Goal: Task Accomplishment & Management: Use online tool/utility

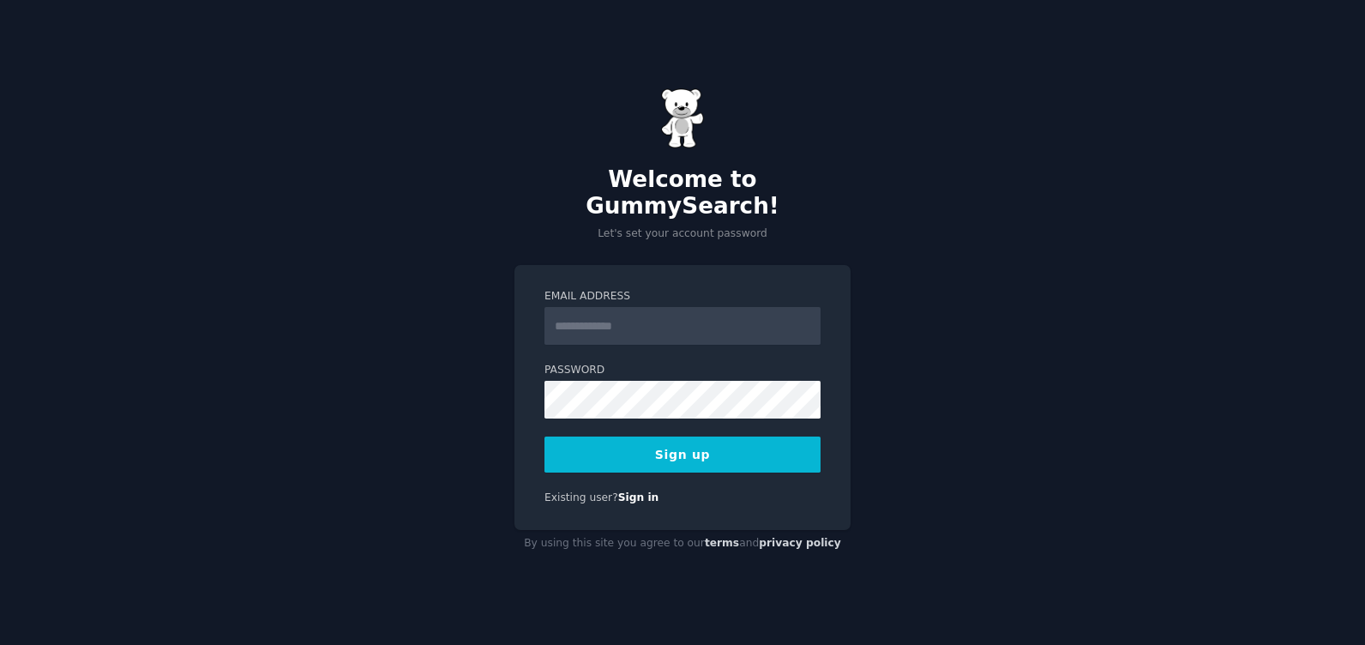
click at [660, 319] on input "Email Address" at bounding box center [682, 326] width 276 height 38
type input "**********"
click at [722, 448] on button "Sign up" at bounding box center [682, 454] width 276 height 36
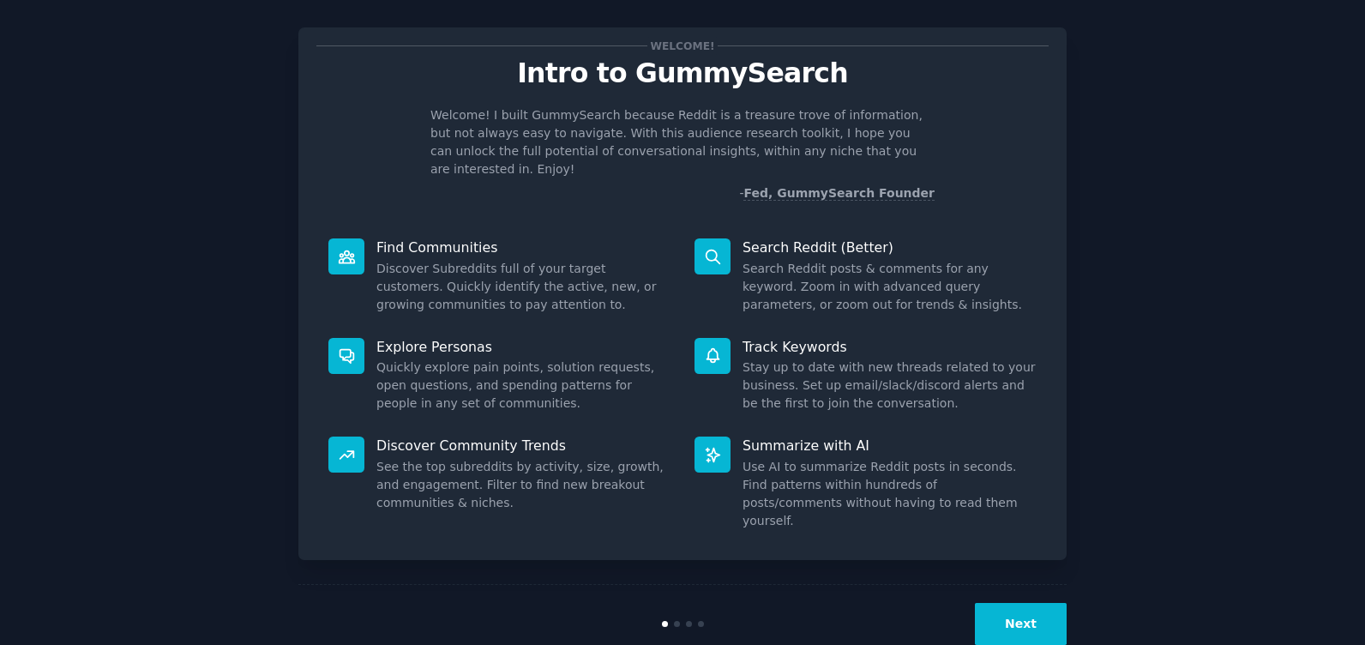
scroll to position [27, 0]
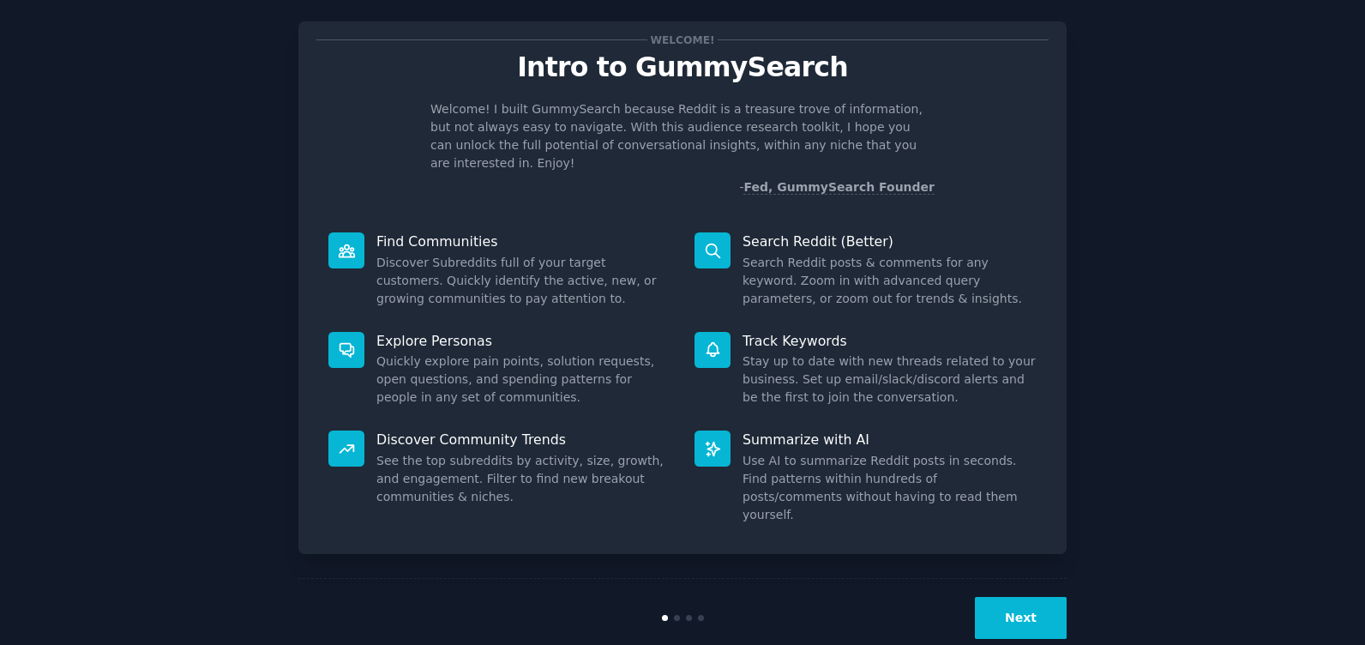
click at [1019, 597] on button "Next" at bounding box center [1021, 618] width 92 height 42
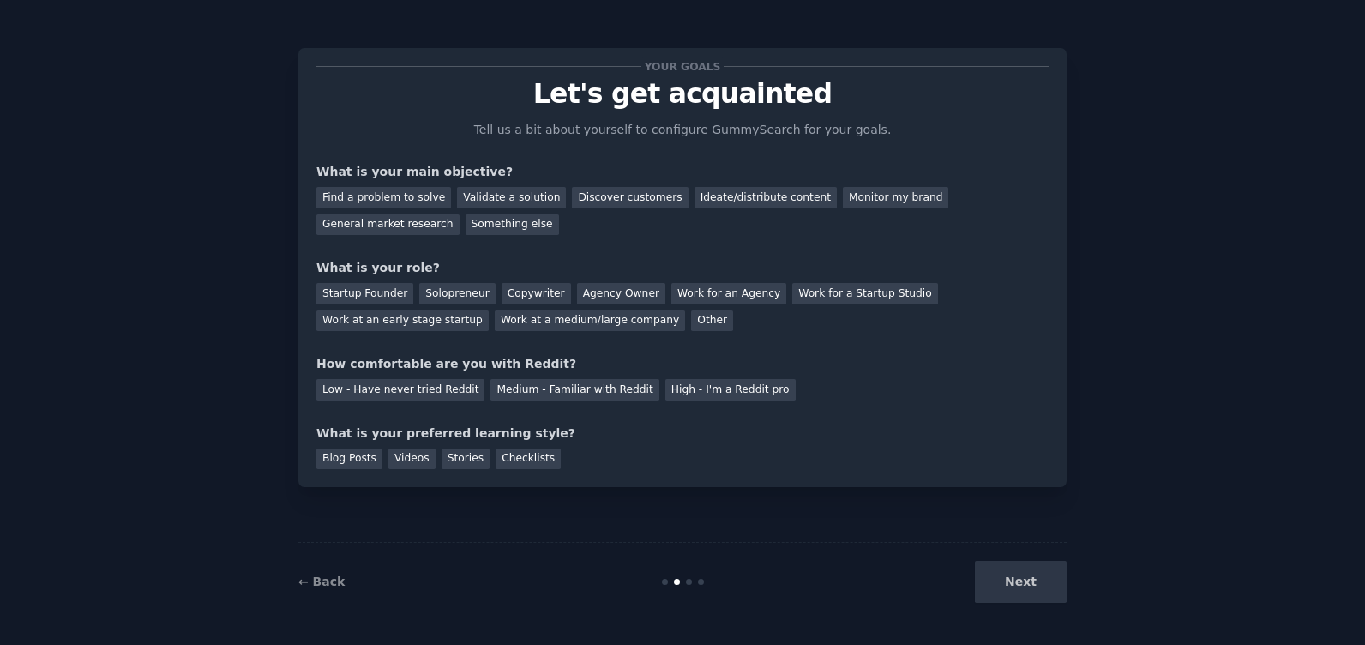
click at [1019, 577] on div "Next" at bounding box center [938, 582] width 256 height 42
click at [374, 197] on div "Find a problem to solve" at bounding box center [383, 197] width 135 height 21
click at [337, 295] on div "Startup Founder" at bounding box center [364, 293] width 97 height 21
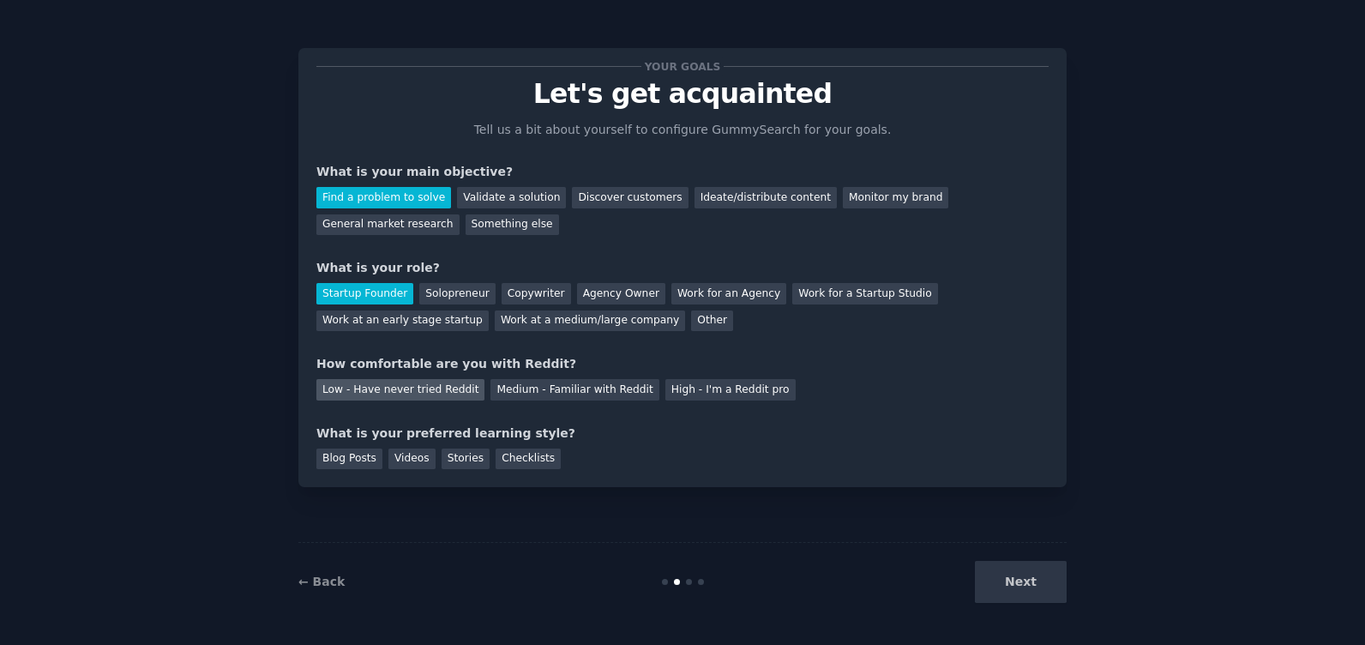
click at [415, 393] on div "Low - Have never tried Reddit" at bounding box center [400, 389] width 168 height 21
click at [410, 458] on div "Videos" at bounding box center [411, 458] width 47 height 21
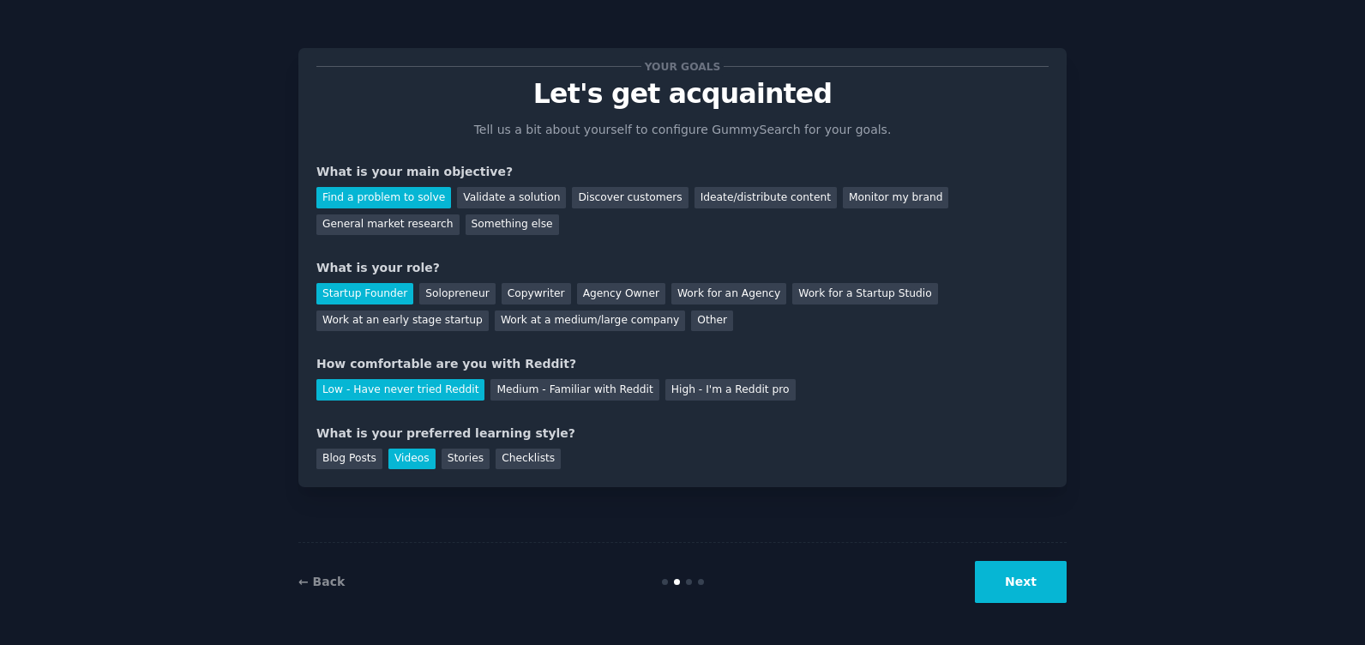
click at [1041, 576] on button "Next" at bounding box center [1021, 582] width 92 height 42
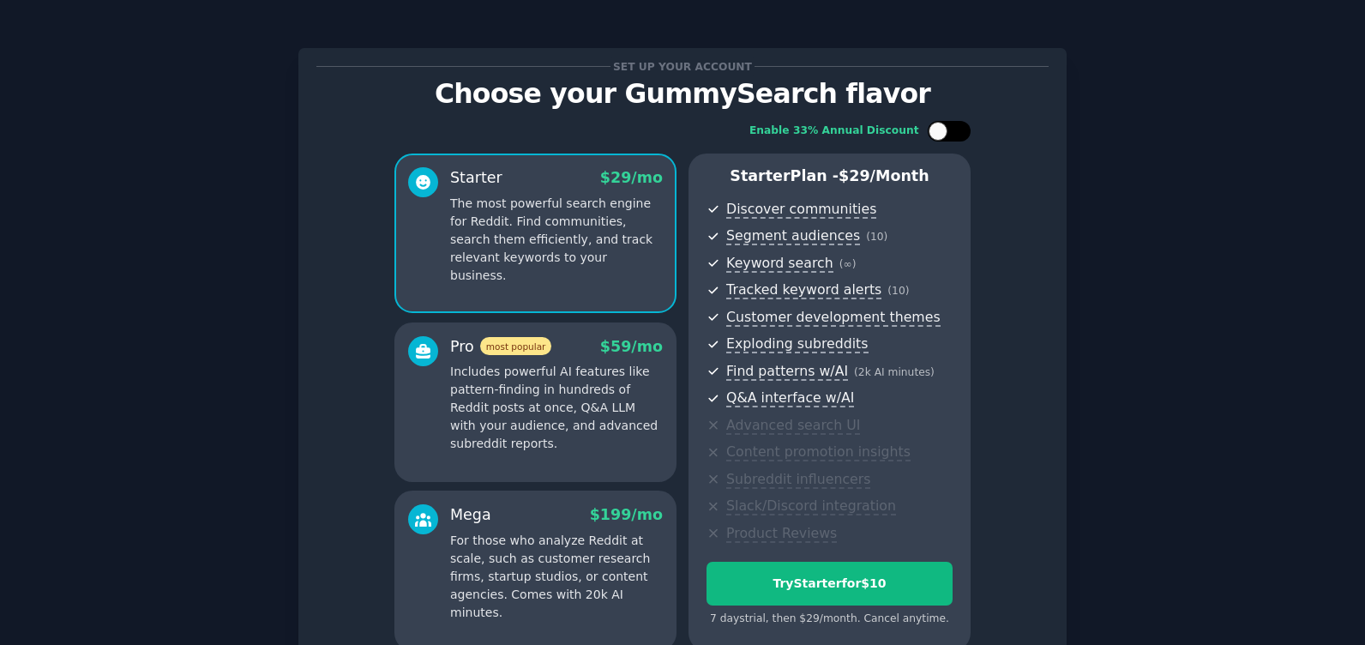
click at [944, 133] on div at bounding box center [937, 131] width 19 height 19
click at [944, 133] on div at bounding box center [940, 131] width 12 height 9
checkbox input "false"
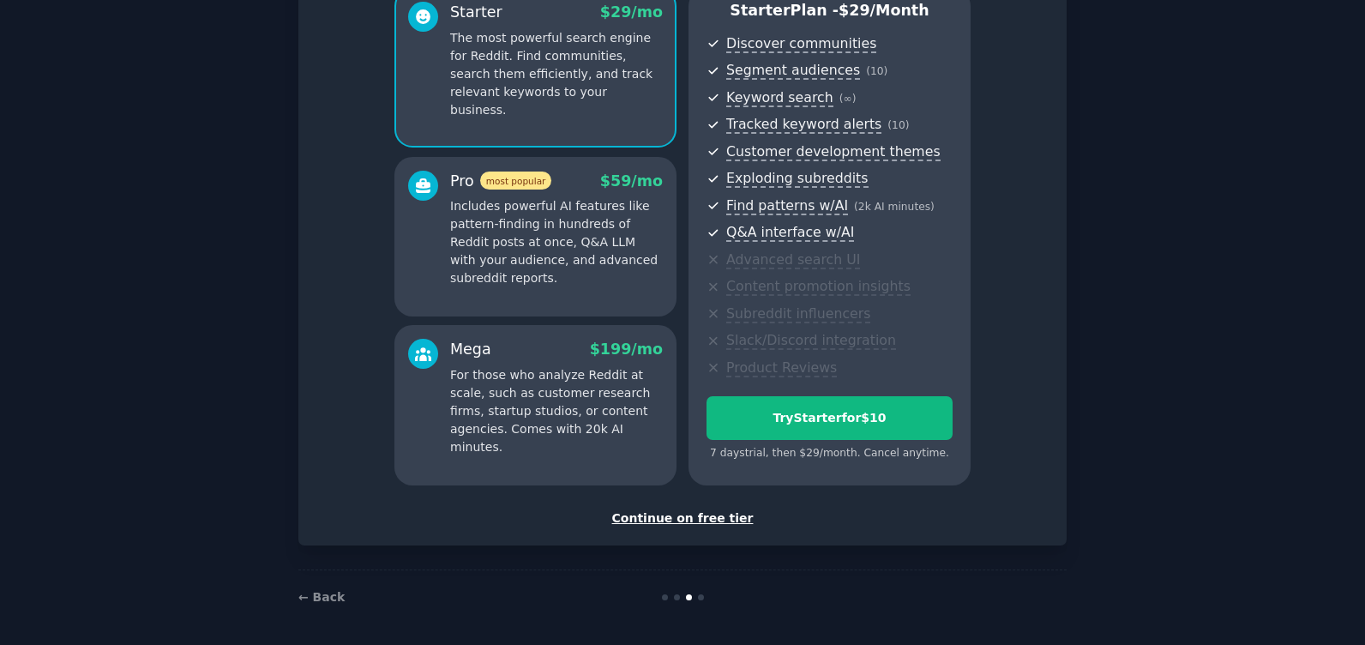
scroll to position [169, 0]
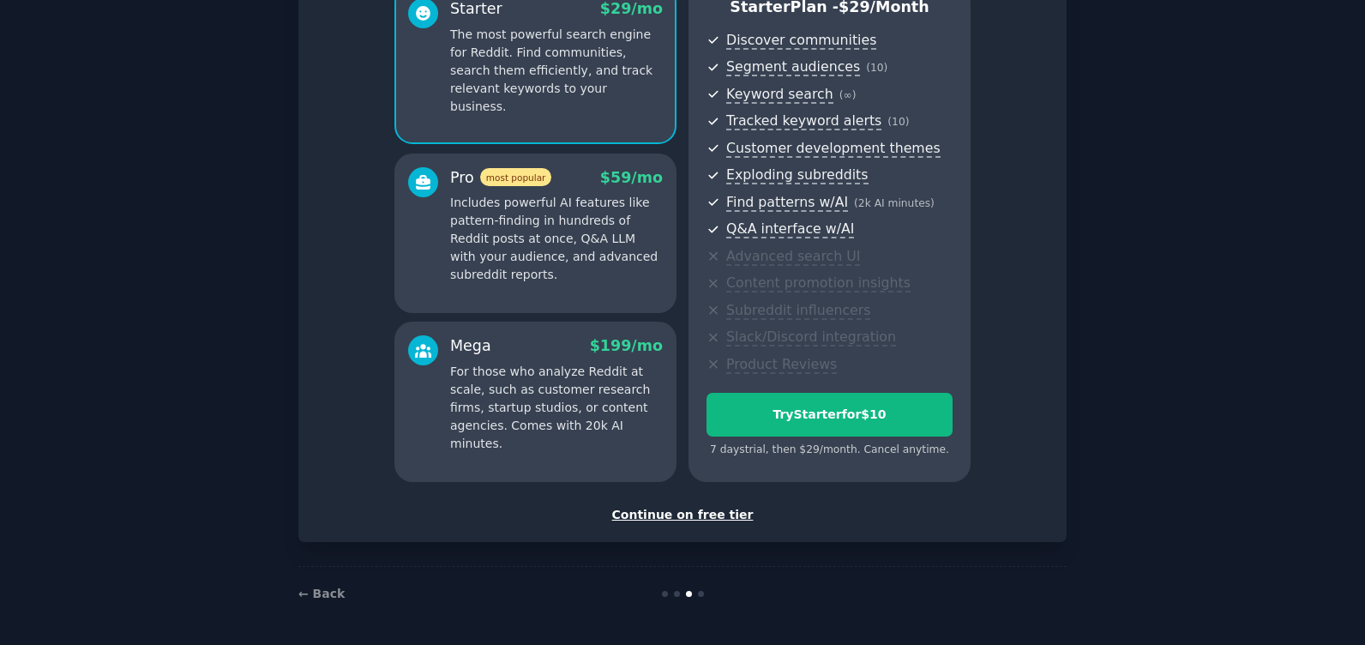
click at [697, 515] on div "Continue on free tier" at bounding box center [682, 515] width 732 height 18
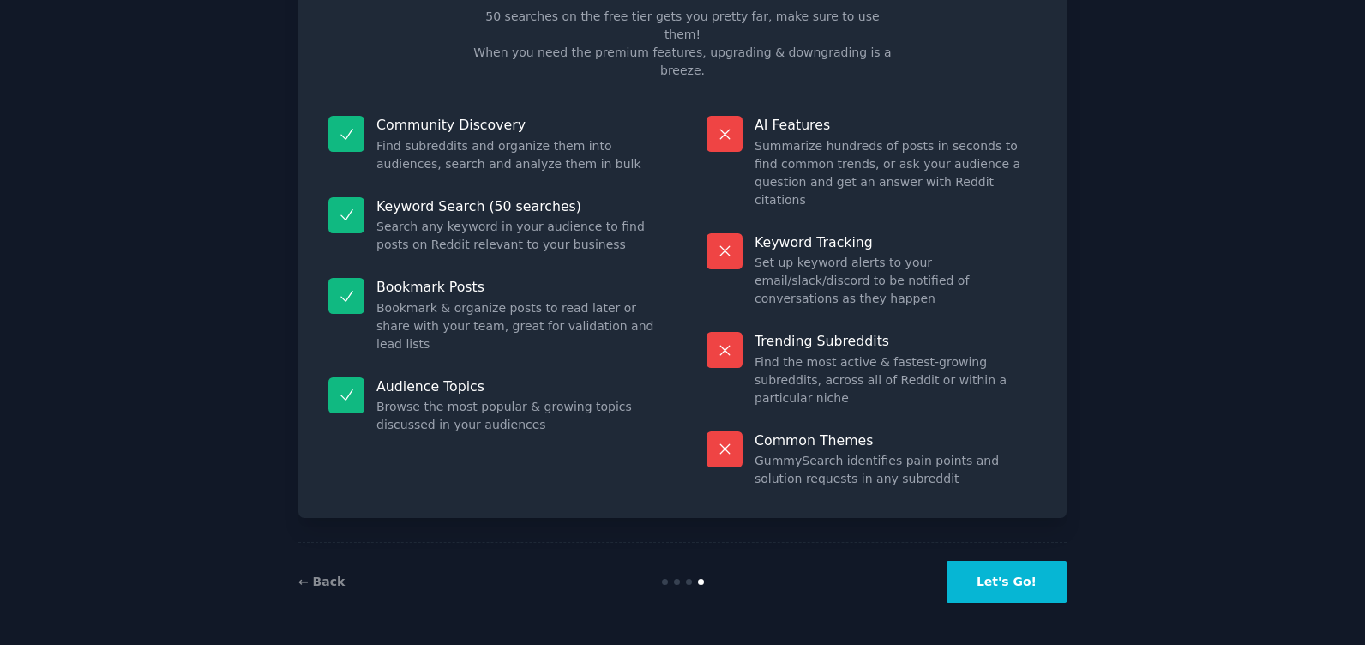
scroll to position [23, 0]
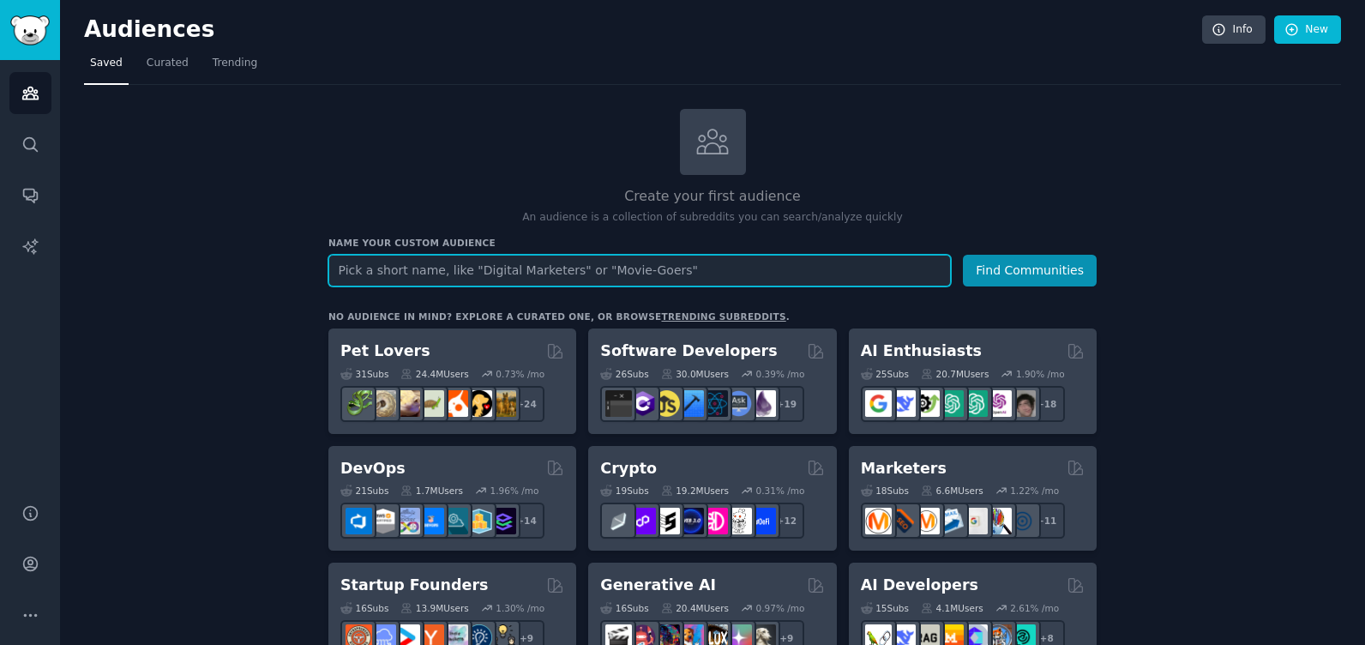
click at [619, 278] on input "text" at bounding box center [639, 271] width 622 height 32
type input "marketing digital"
click at [963, 255] on button "Find Communities" at bounding box center [1030, 271] width 134 height 32
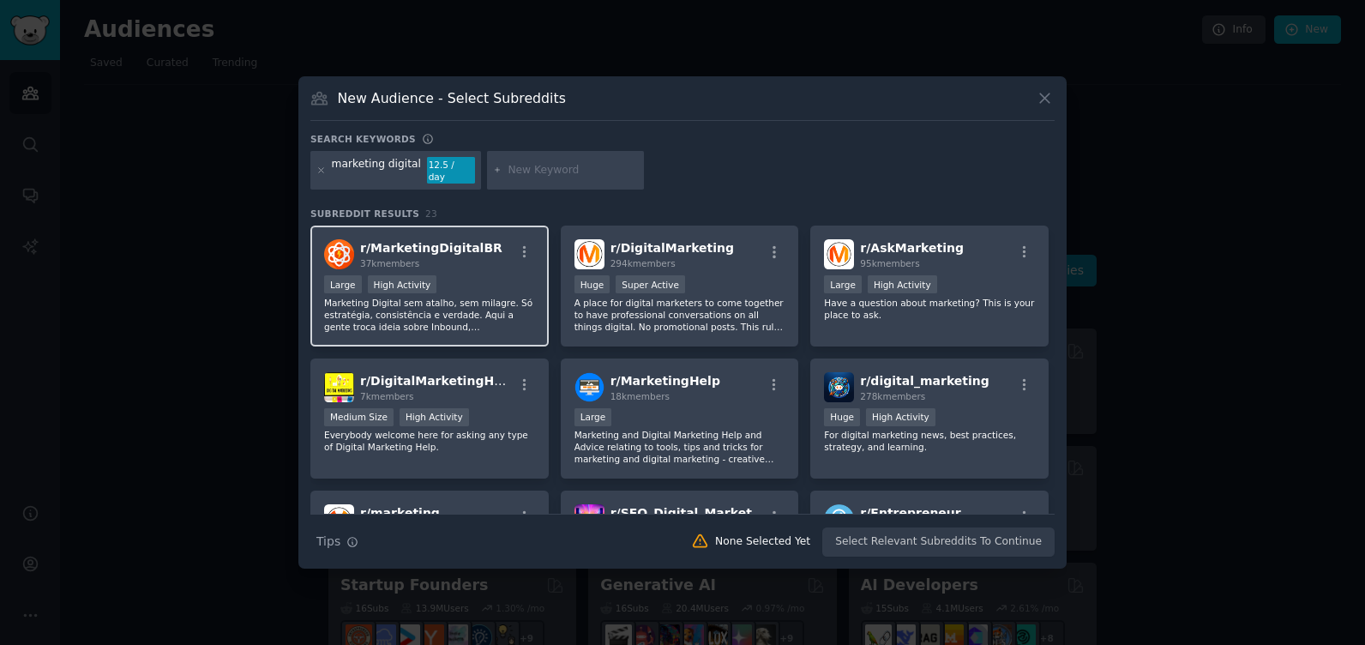
click at [476, 301] on p "Marketing Digital sem atalho, sem milagre. Só estratégia, consistência e verdad…" at bounding box center [429, 315] width 211 height 36
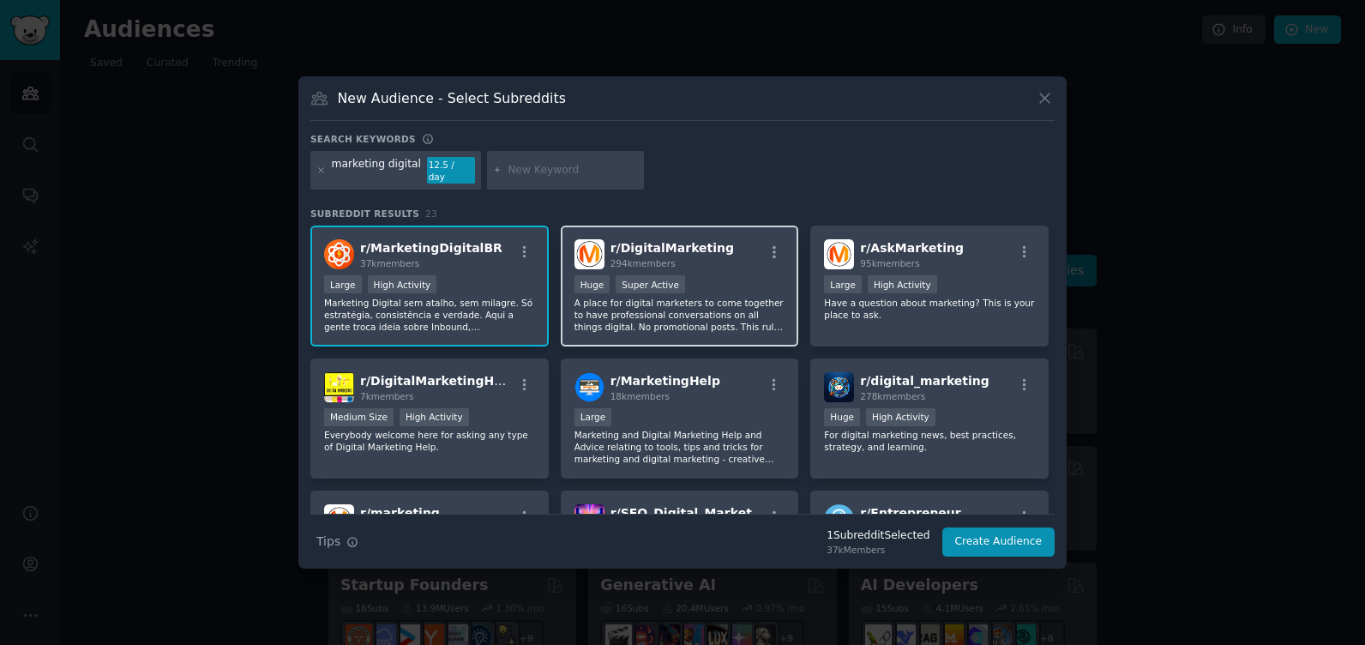
click at [660, 288] on div "Huge Super Active" at bounding box center [679, 285] width 211 height 21
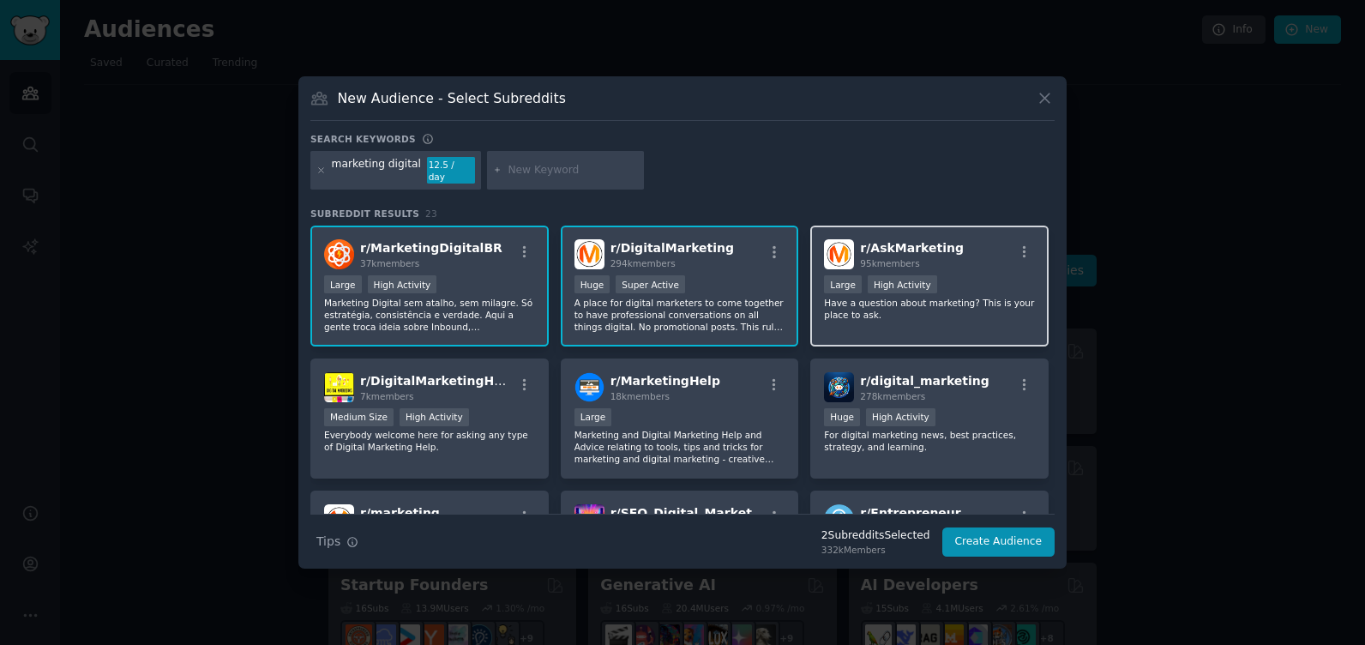
click at [918, 308] on p "Have a question about marketing? This is your place to ask." at bounding box center [929, 309] width 211 height 24
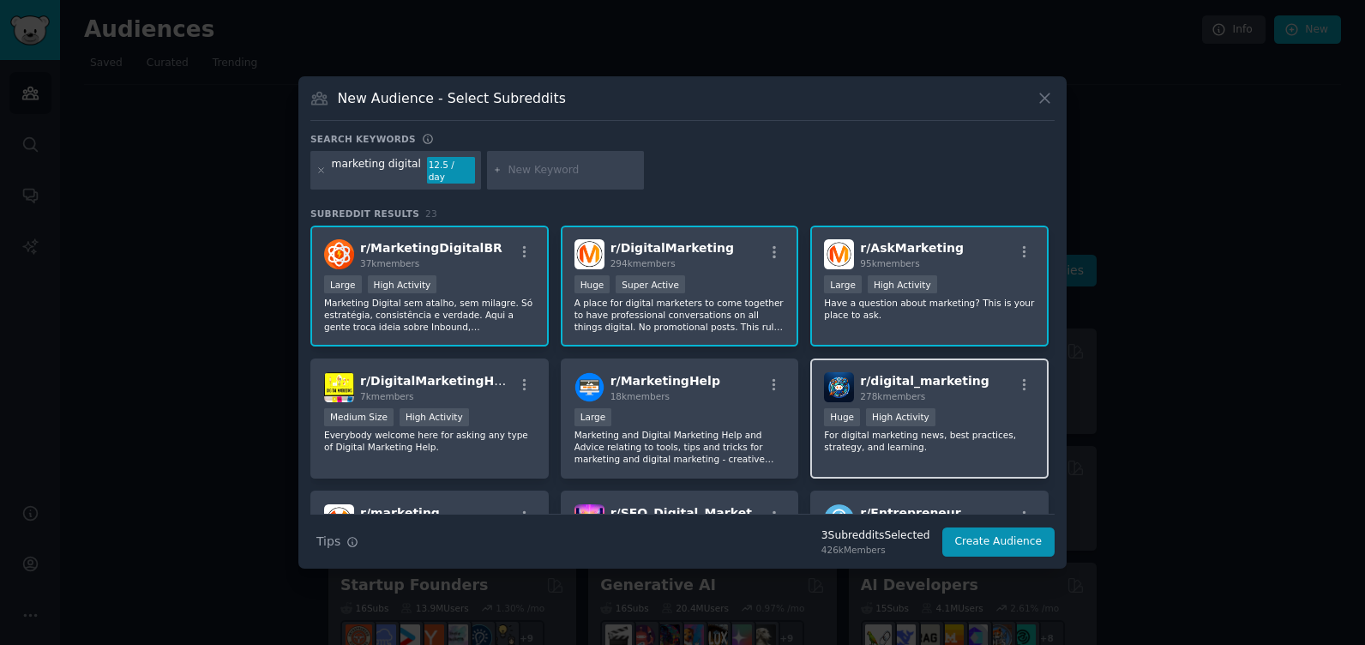
click at [908, 421] on div ">= 80th percentile for submissions / day Huge High Activity" at bounding box center [929, 418] width 211 height 21
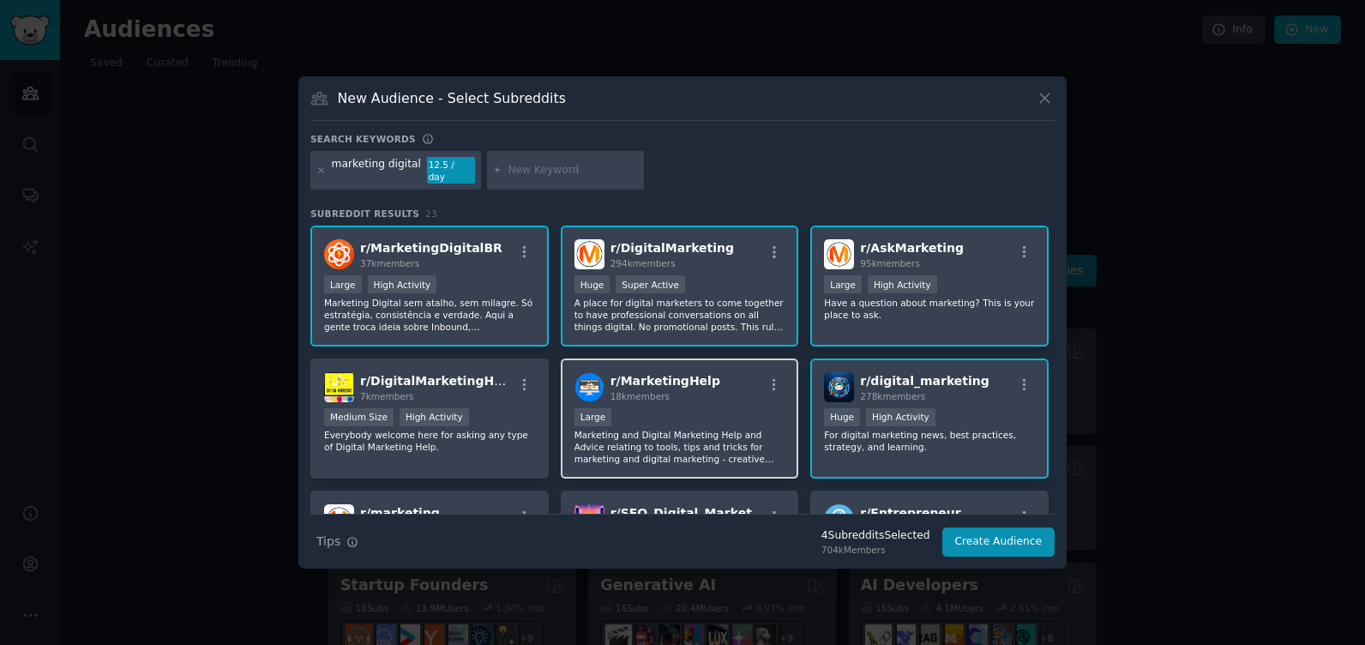
drag, startPoint x: 693, startPoint y: 436, endPoint x: 681, endPoint y: 436, distance: 12.0
click at [685, 436] on p "Marketing and Digital Marketing Help and Advice relating to tools, tips and tri…" at bounding box center [679, 447] width 211 height 36
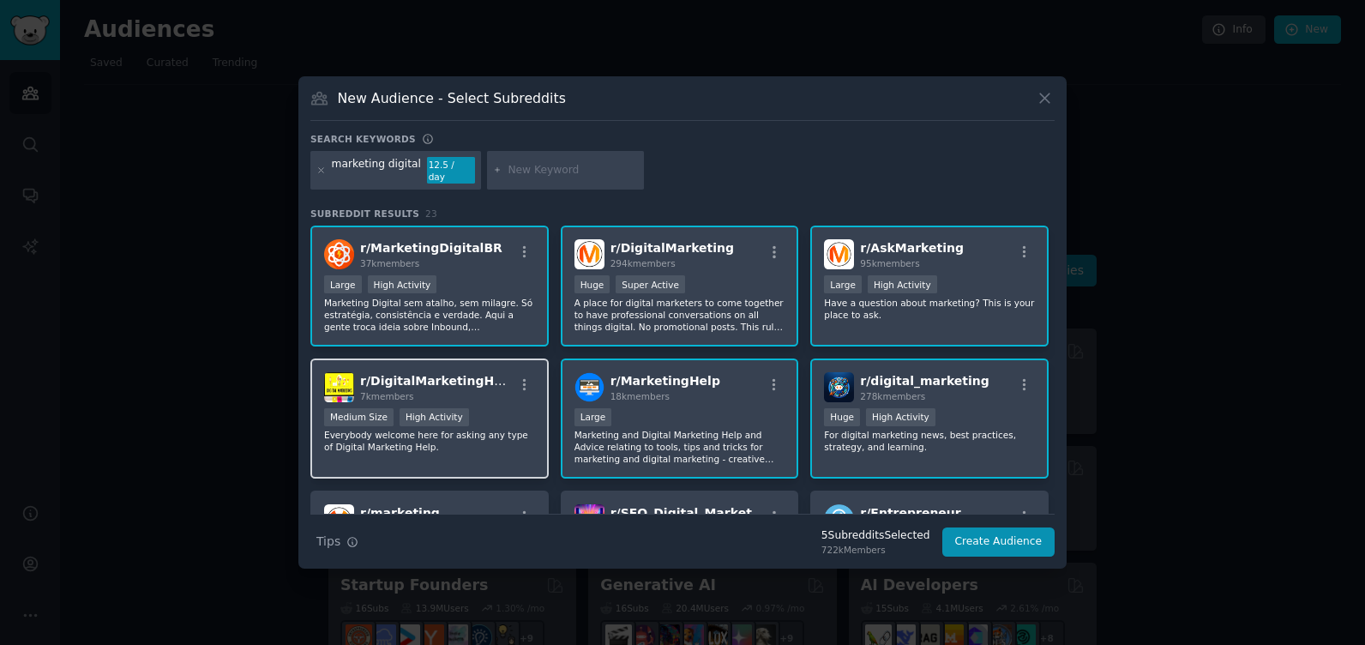
drag, startPoint x: 681, startPoint y: 436, endPoint x: 461, endPoint y: 408, distance: 221.2
click at [434, 429] on p "Everybody welcome here for asking any type of Digital Marketing Help." at bounding box center [429, 441] width 211 height 24
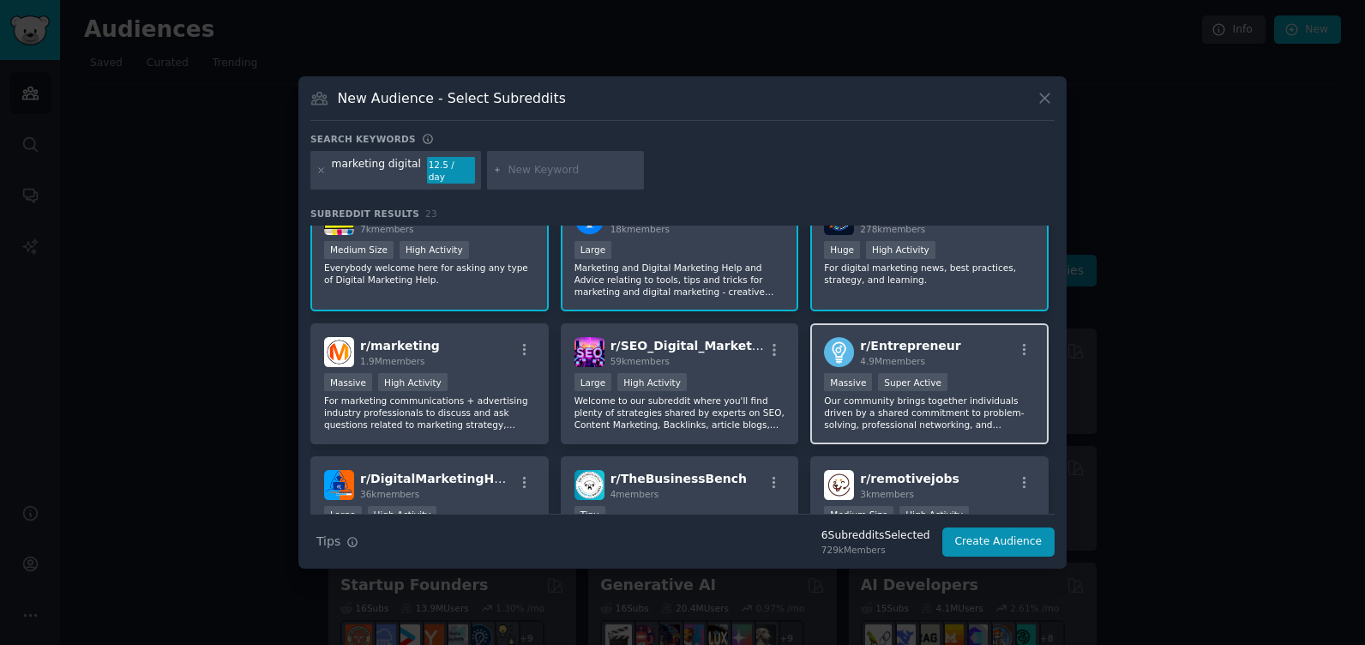
scroll to position [171, 0]
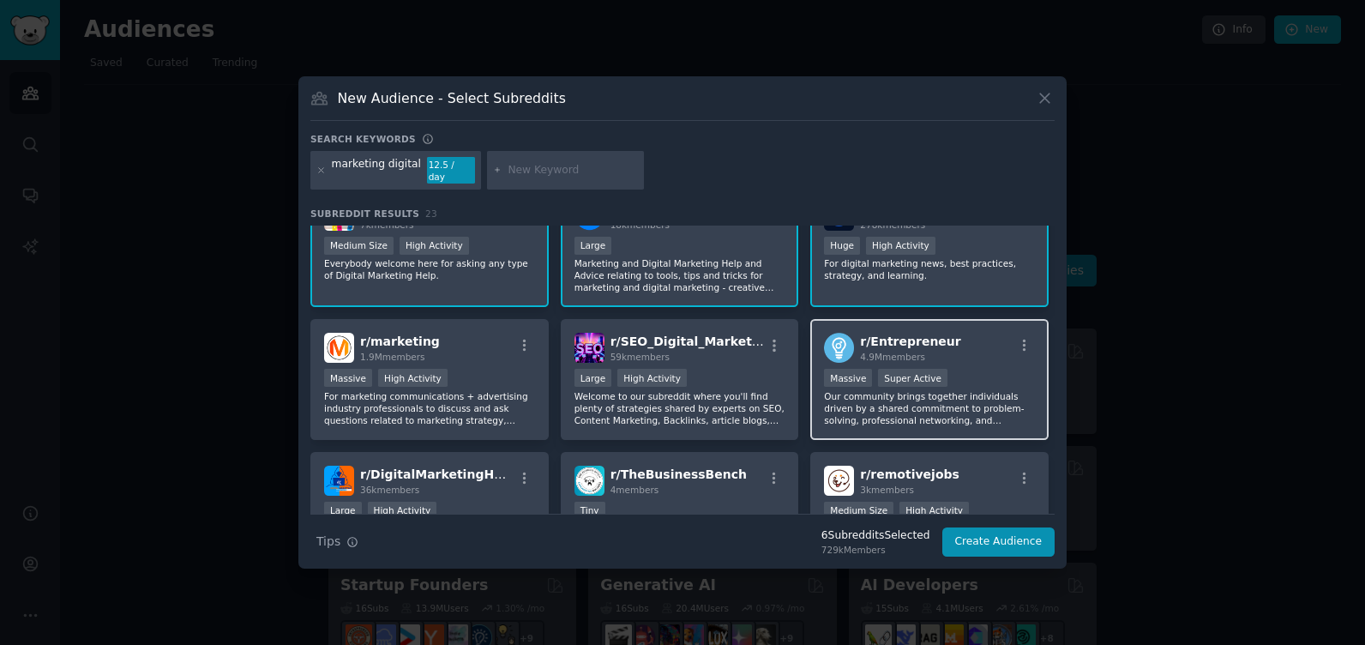
click at [909, 360] on div "r/ Entrepreneur 4.9M members 1,000,000+ members Massive Super Active Our commun…" at bounding box center [929, 379] width 238 height 121
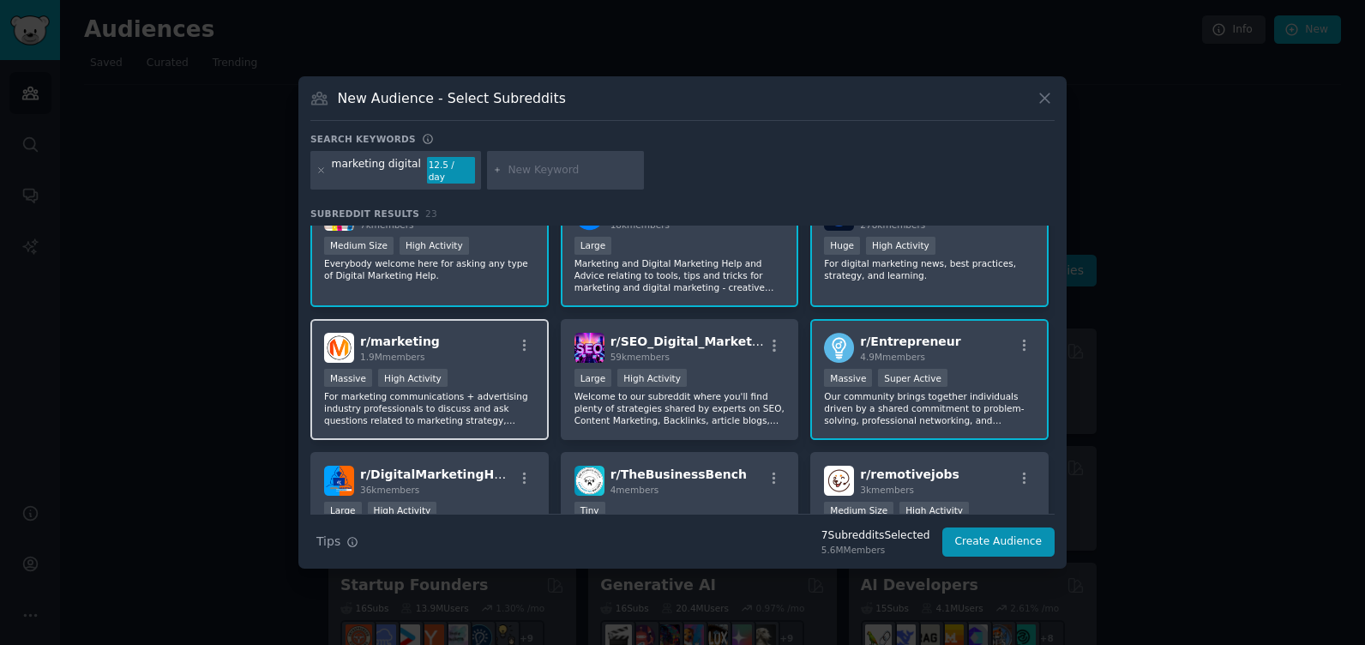
drag, startPoint x: 680, startPoint y: 373, endPoint x: 437, endPoint y: 375, distance: 242.6
click at [673, 373] on div "Large High Activity" at bounding box center [679, 379] width 211 height 21
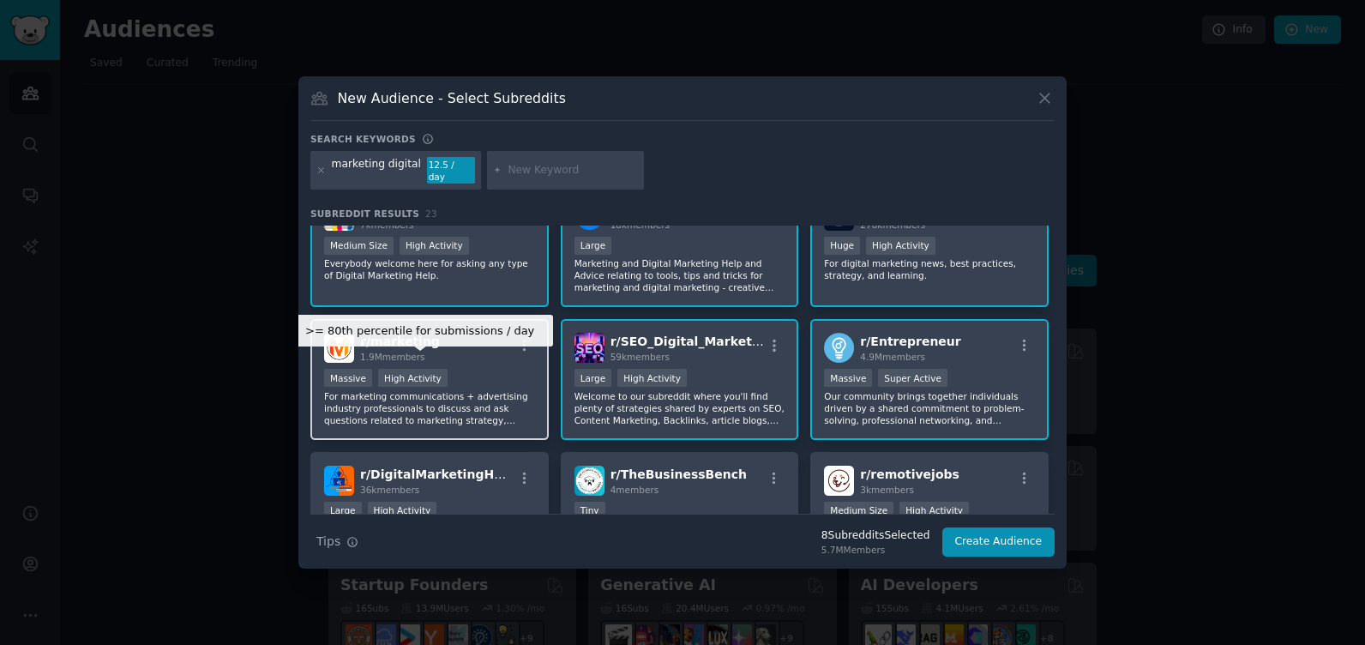
click at [427, 375] on div "High Activity" at bounding box center [412, 378] width 69 height 18
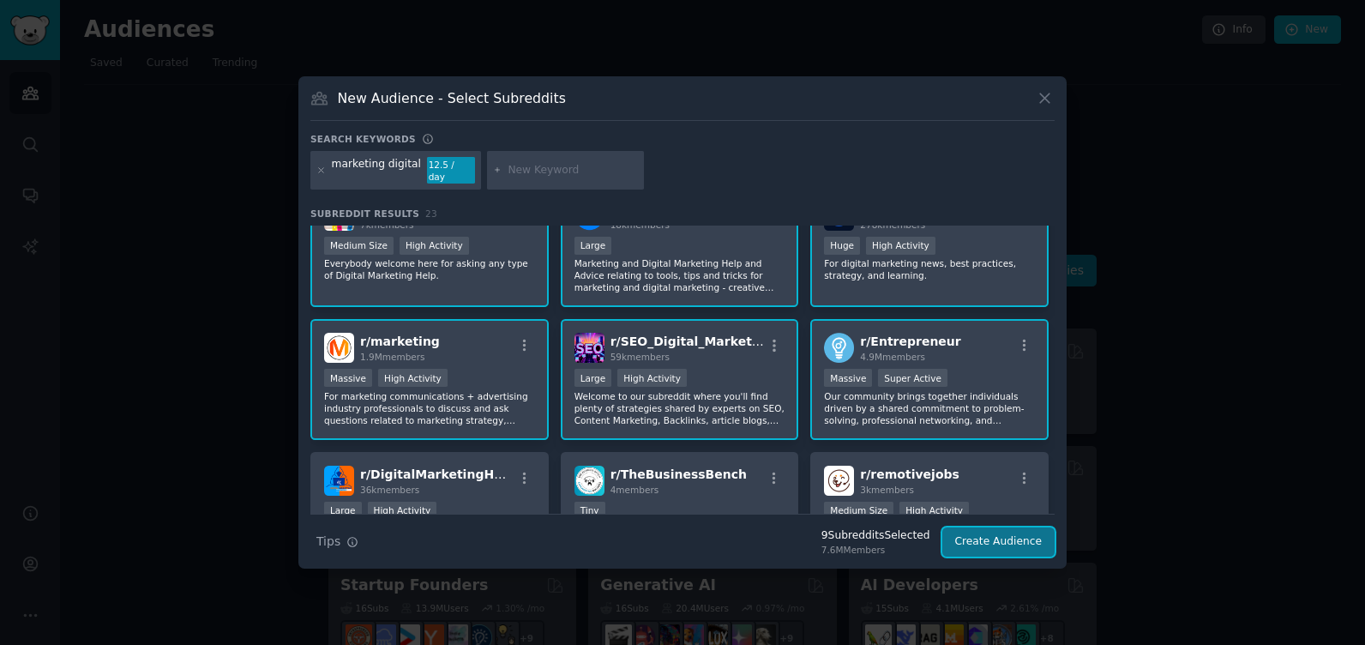
click at [1012, 530] on button "Create Audience" at bounding box center [998, 541] width 113 height 29
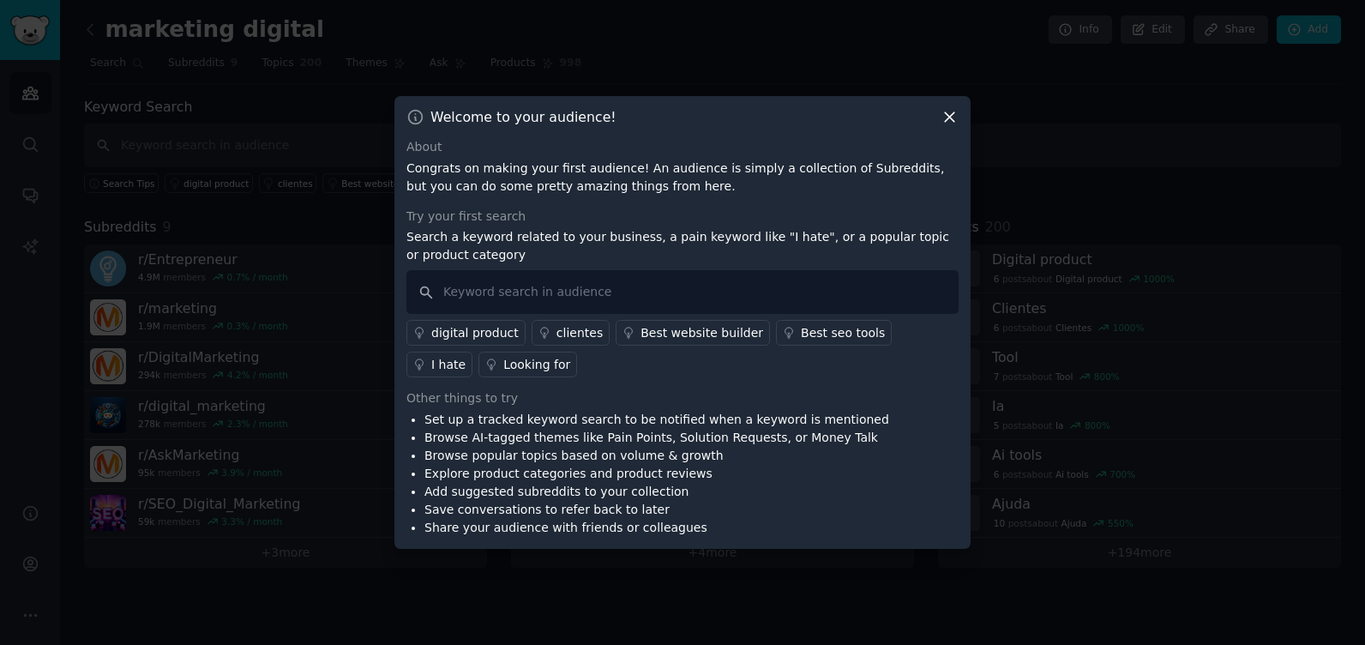
click at [955, 134] on div "Welcome to your audience! About Congrats on making your first audience! An audi…" at bounding box center [682, 322] width 576 height 453
click at [955, 116] on icon at bounding box center [949, 117] width 18 height 18
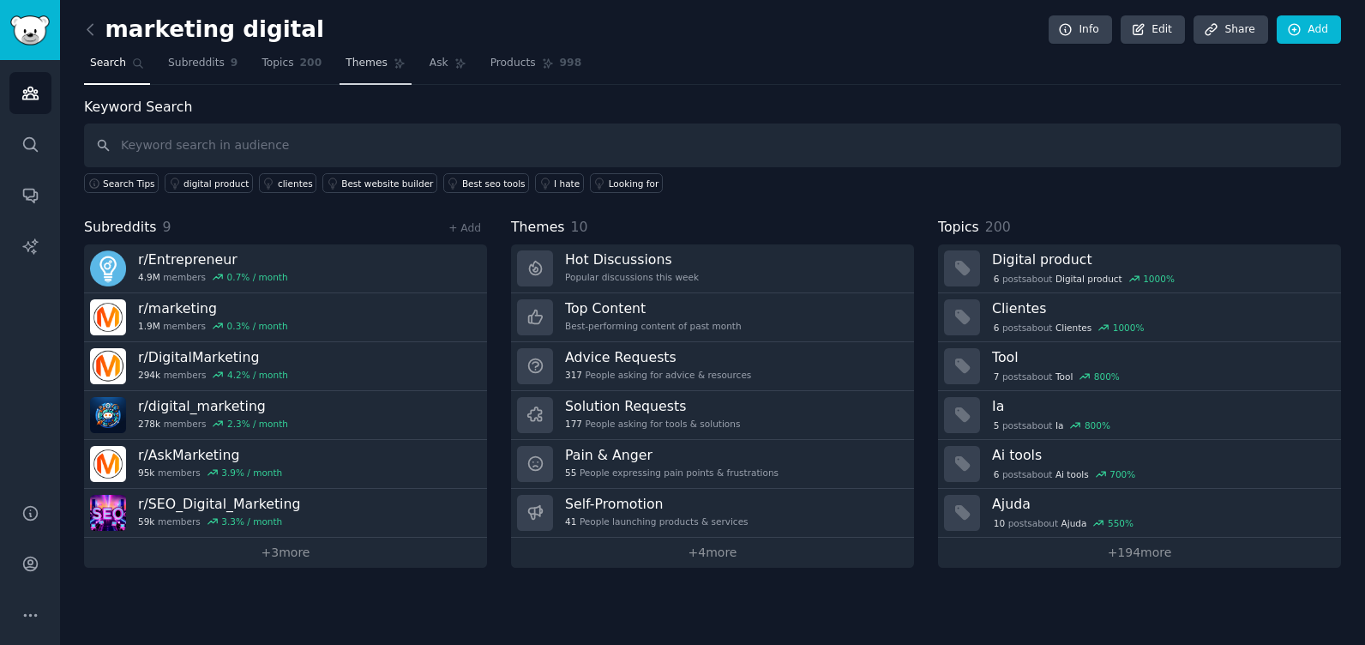
click at [369, 60] on link "Themes" at bounding box center [375, 67] width 72 height 35
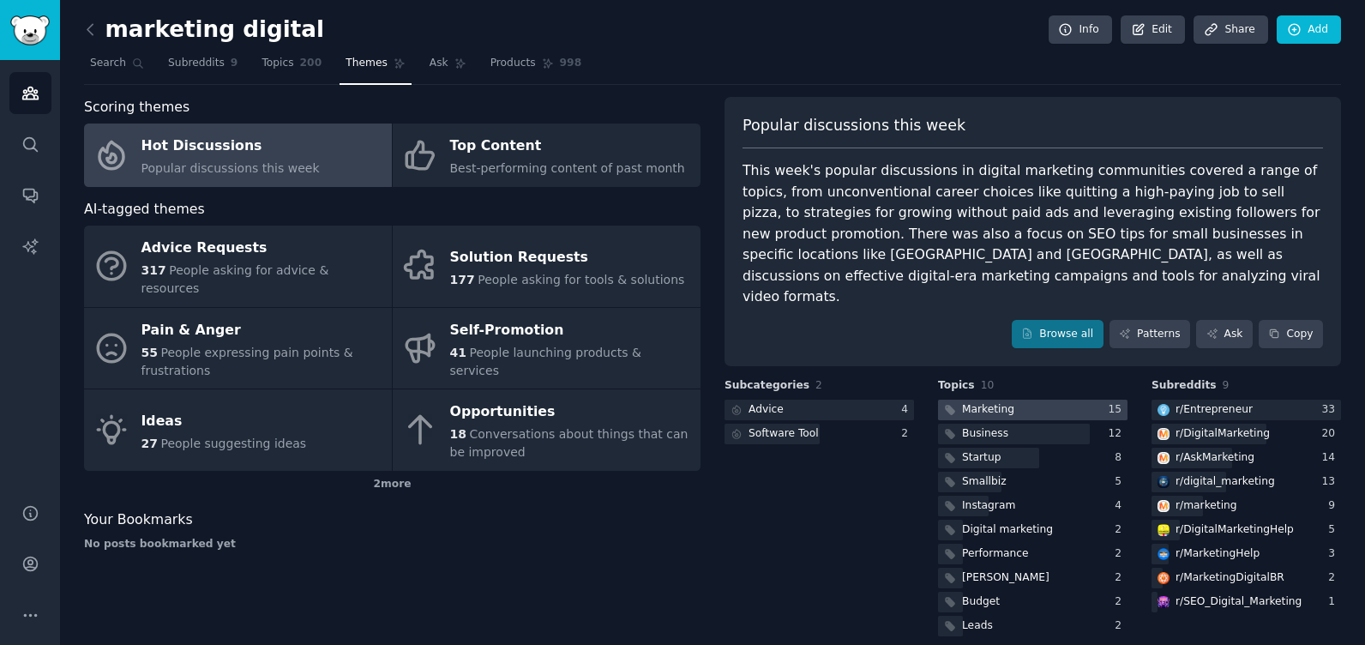
click at [1009, 402] on div "Marketing" at bounding box center [988, 409] width 52 height 15
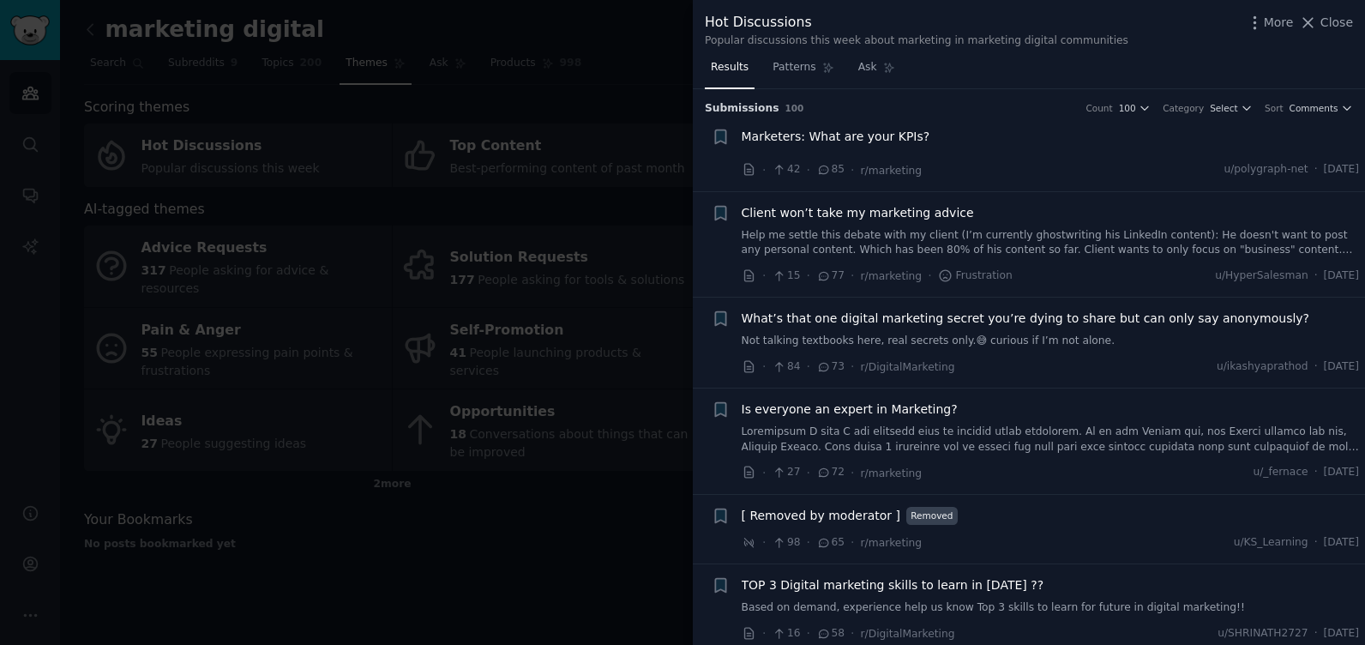
drag, startPoint x: 1316, startPoint y: 27, endPoint x: 616, endPoint y: 19, distance: 699.5
click at [1313, 27] on icon at bounding box center [1308, 22] width 9 height 9
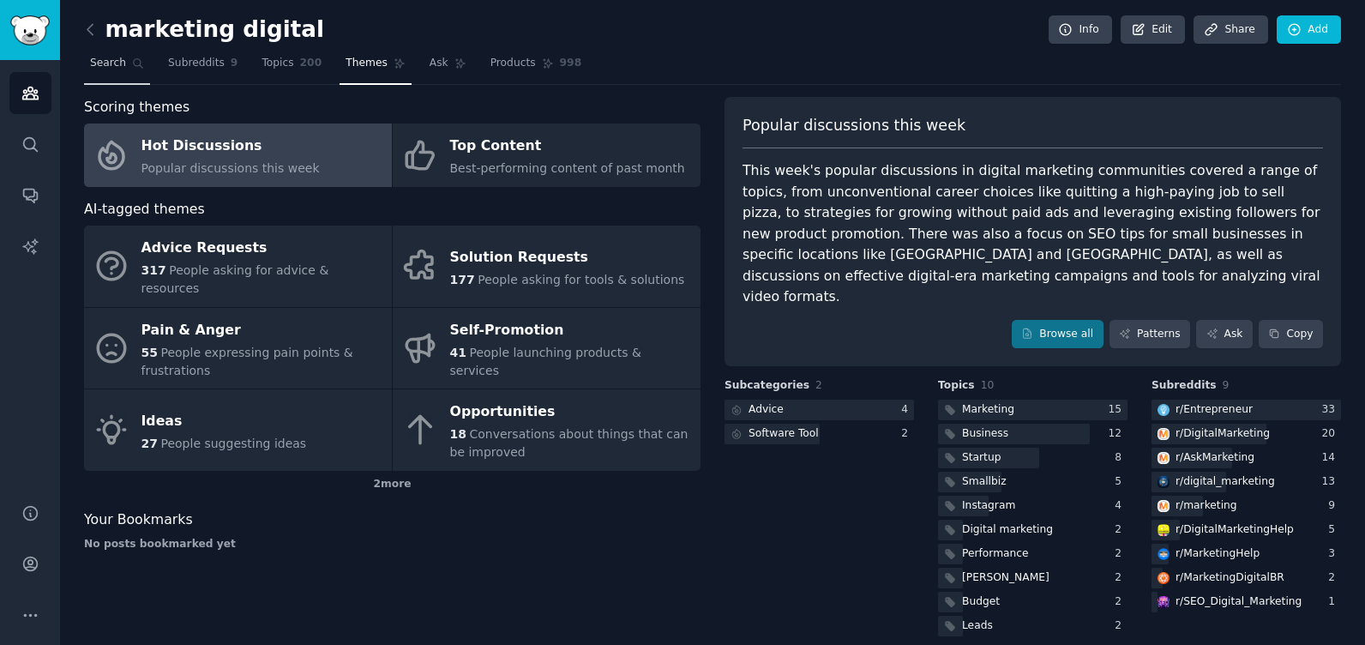
click at [115, 66] on span "Search" at bounding box center [108, 63] width 36 height 15
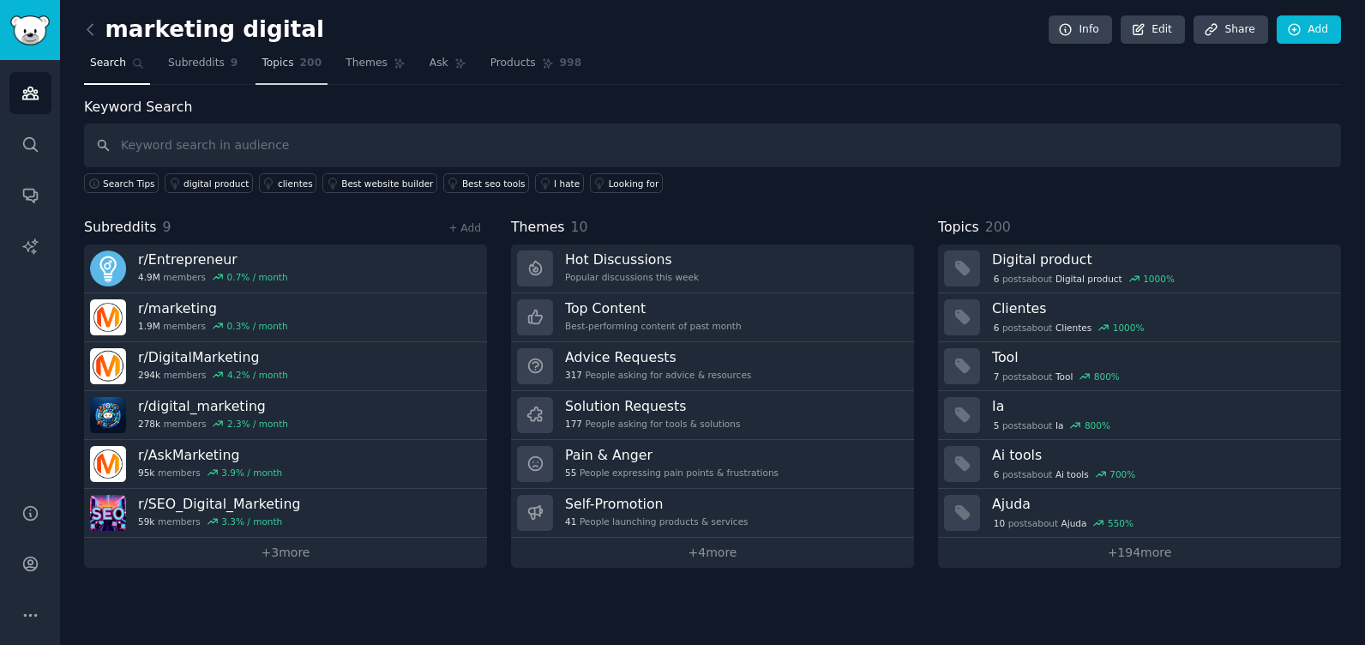
click at [273, 69] on span "Topics" at bounding box center [277, 63] width 32 height 15
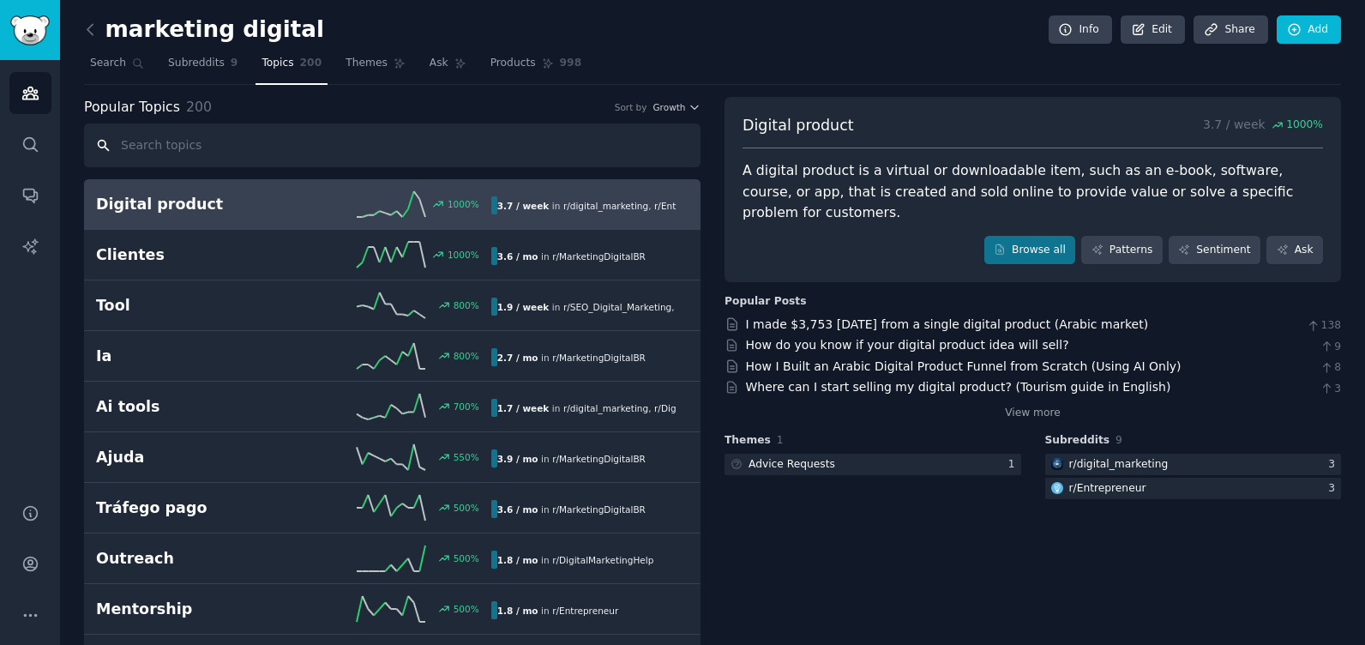
click at [233, 140] on input "text" at bounding box center [392, 145] width 616 height 44
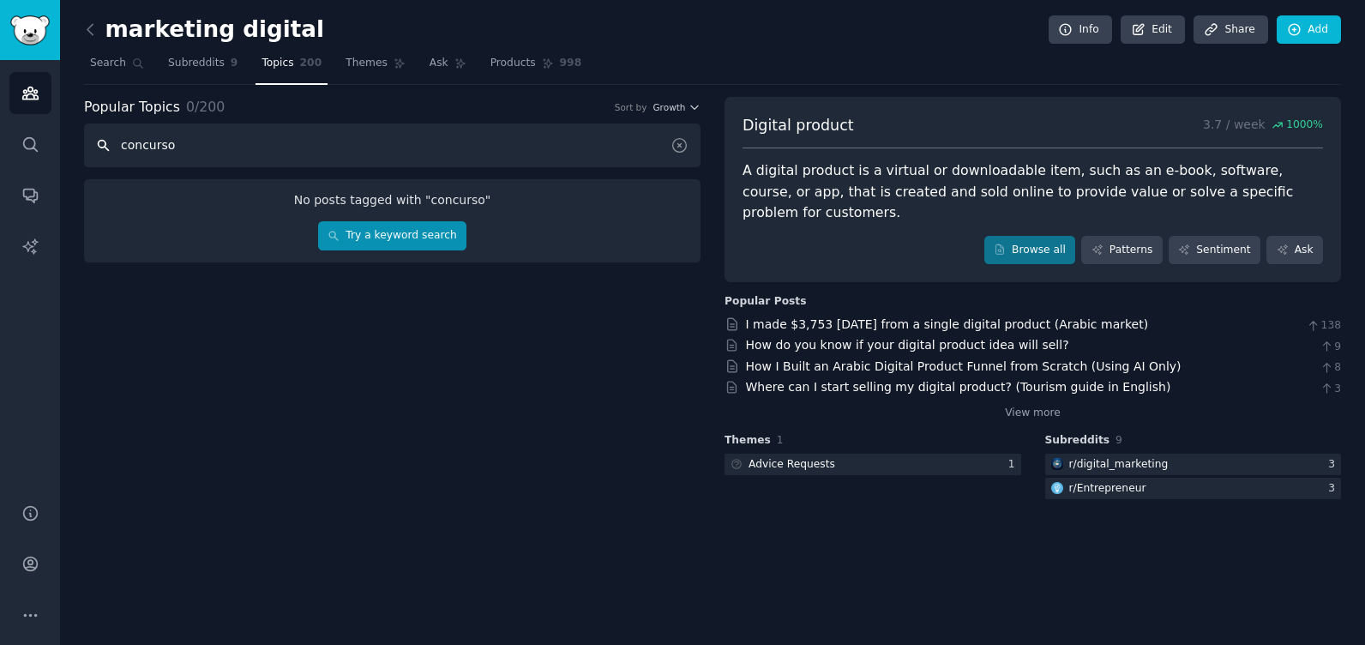
type input "concurso"
click at [391, 243] on link "Try a keyword search" at bounding box center [392, 235] width 148 height 29
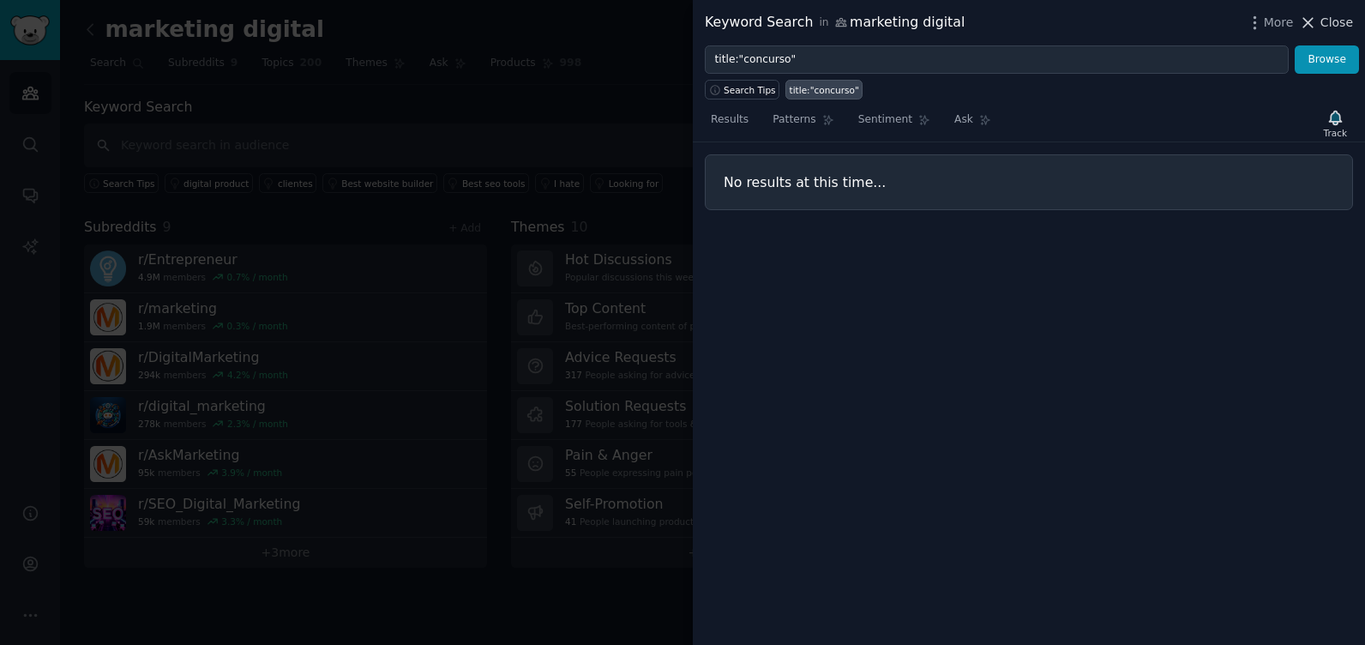
click at [1325, 18] on span "Close" at bounding box center [1336, 23] width 33 height 18
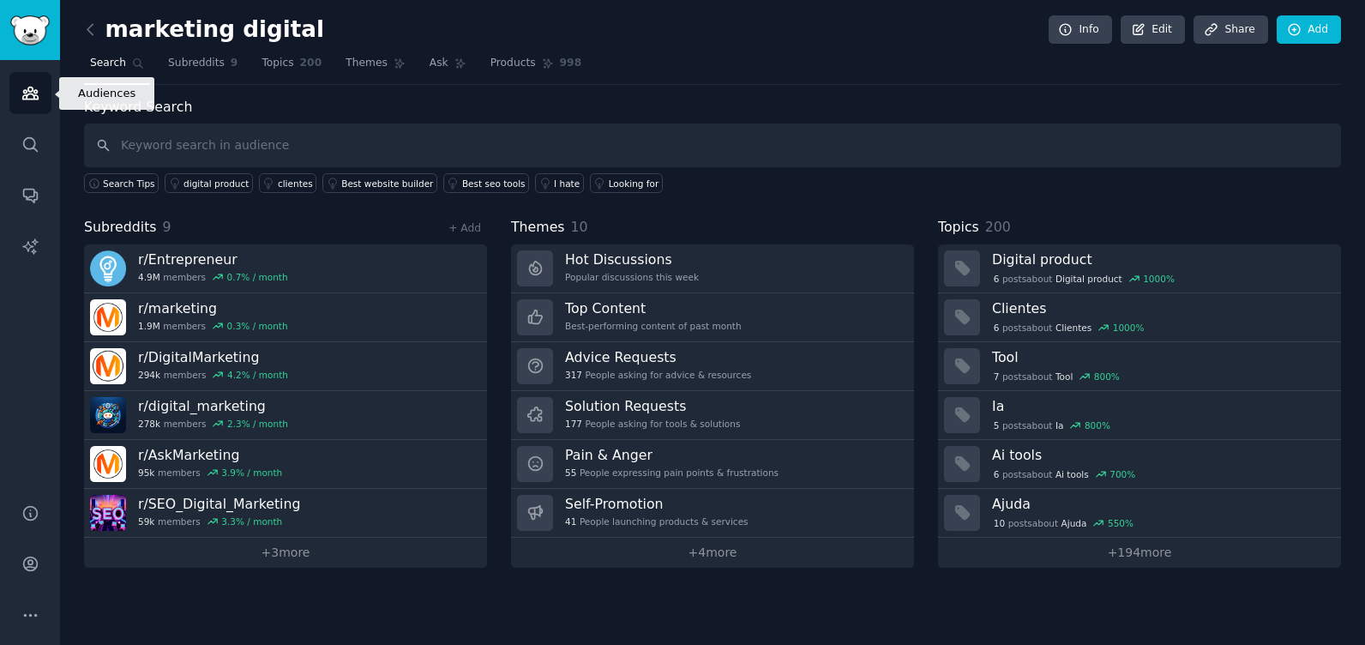
click at [25, 82] on link "Audiences" at bounding box center [30, 93] width 42 height 42
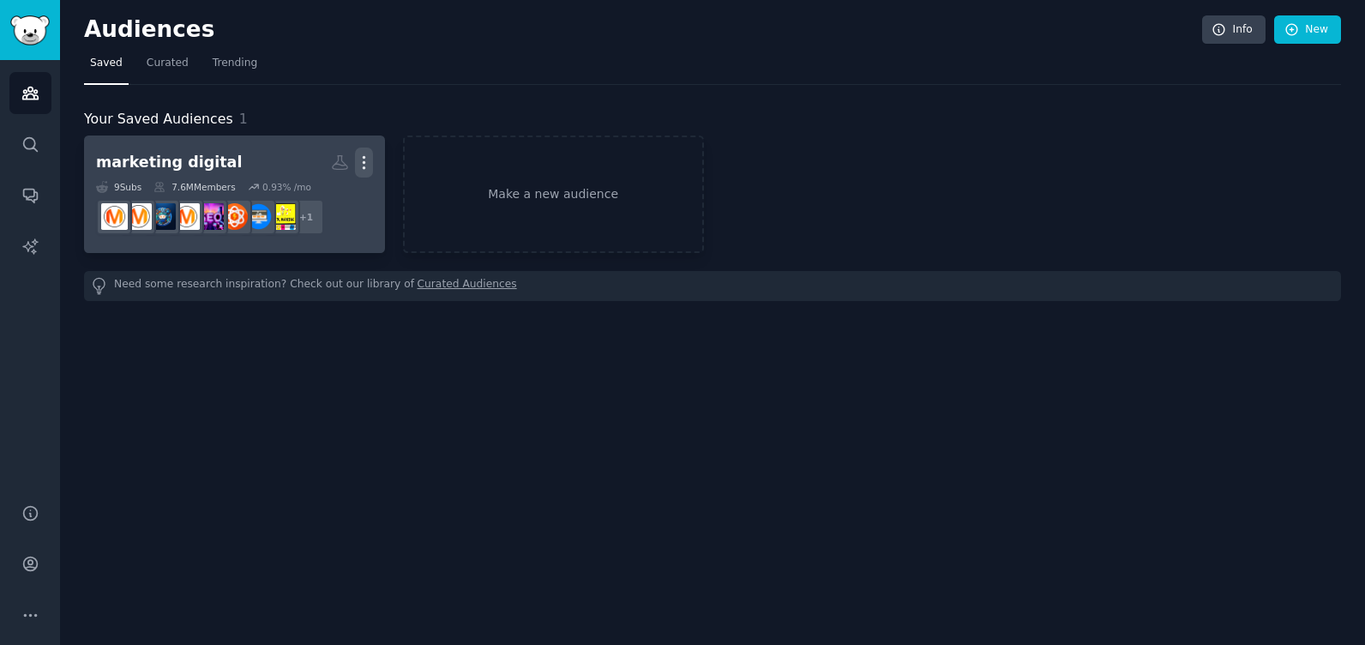
click at [358, 161] on icon "button" at bounding box center [364, 162] width 18 height 18
click at [309, 209] on div "Delete" at bounding box center [304, 199] width 81 height 36
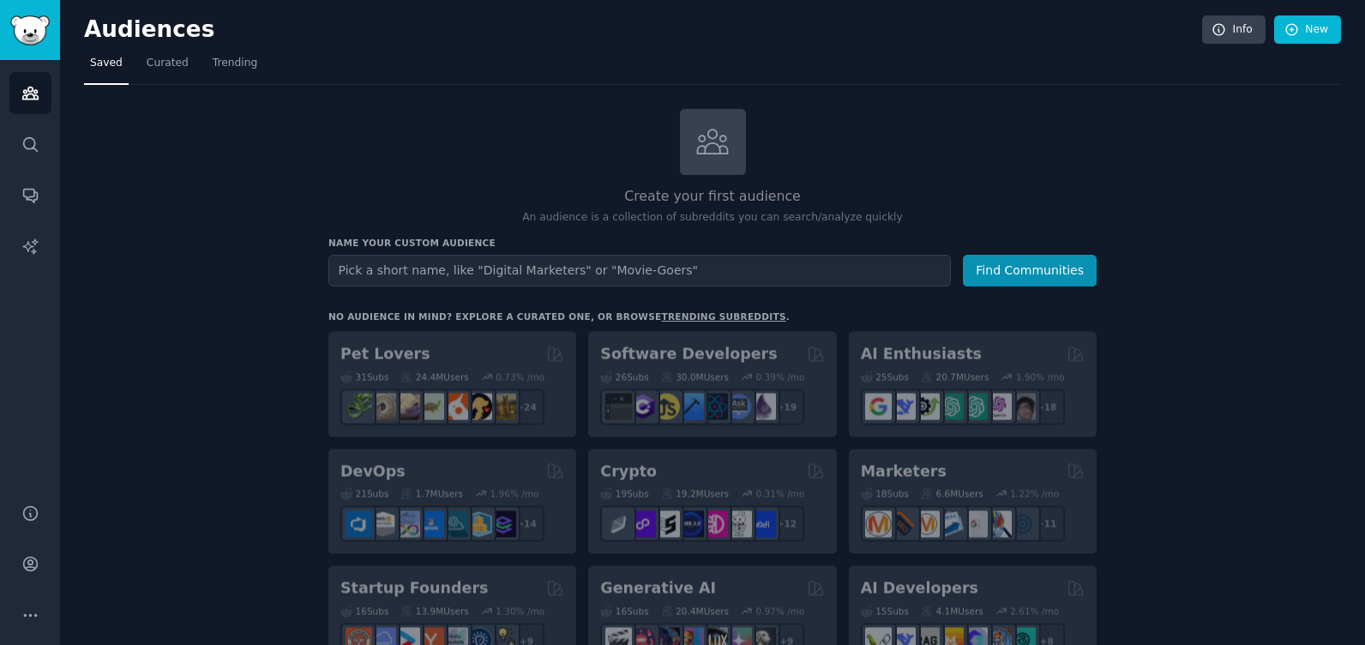
click at [598, 264] on input "text" at bounding box center [639, 271] width 622 height 32
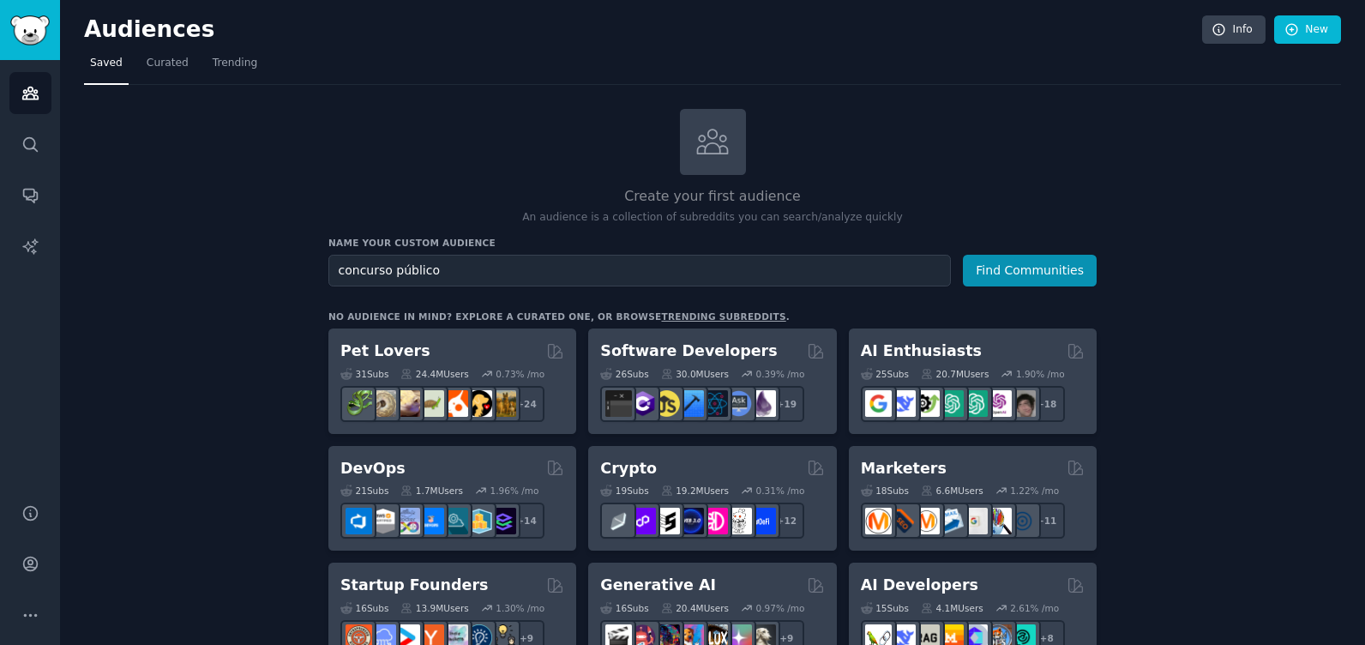
type input "concurso público"
click at [963, 255] on button "Find Communities" at bounding box center [1030, 271] width 134 height 32
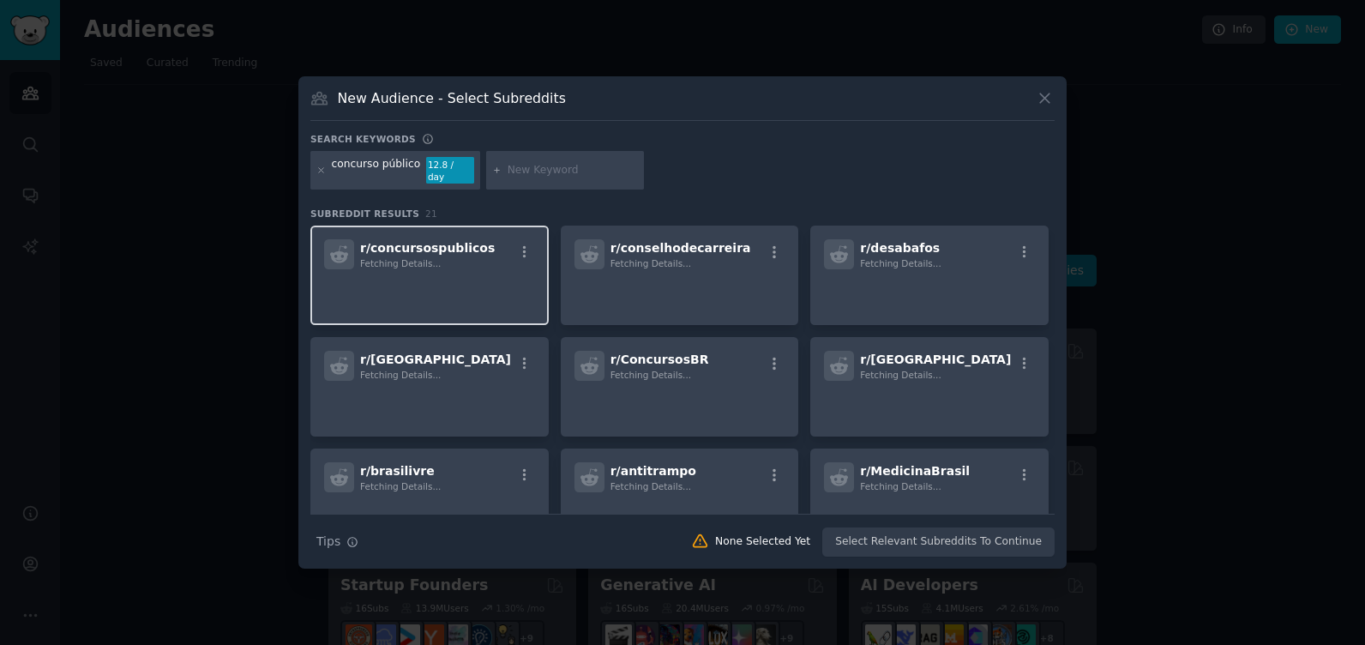
click at [426, 287] on p at bounding box center [429, 293] width 211 height 36
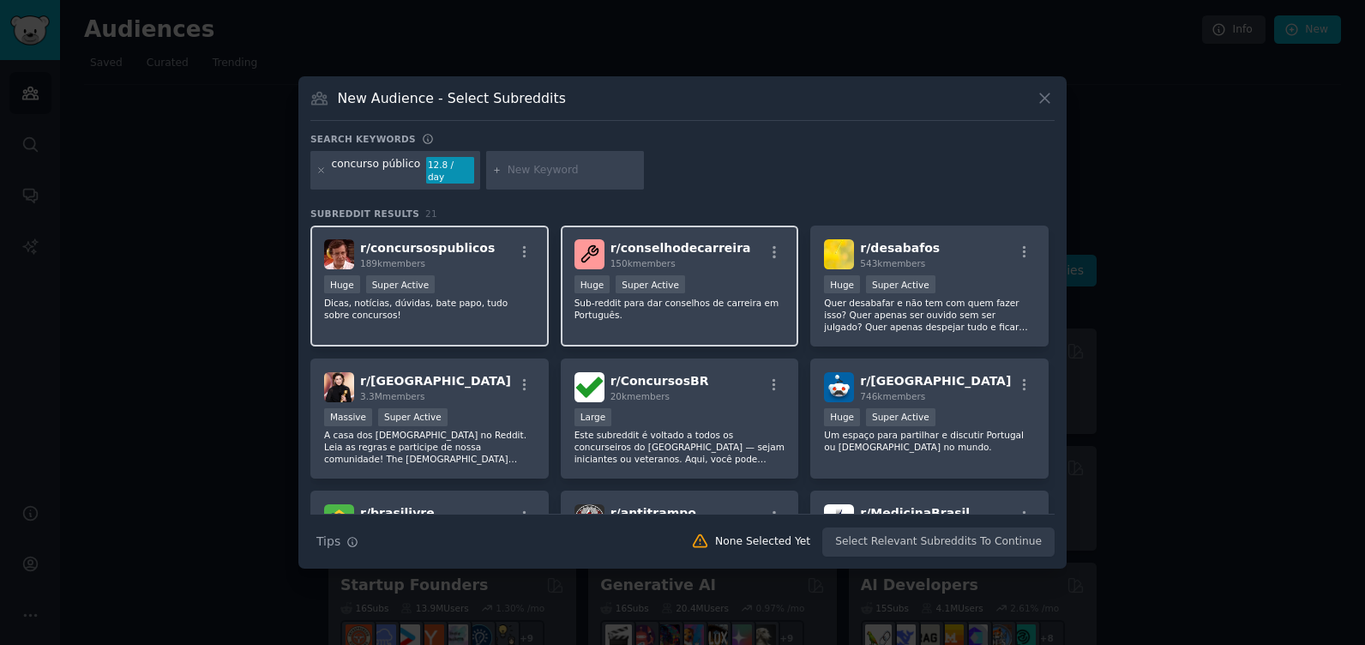
click at [432, 288] on div "Huge Super Active" at bounding box center [429, 285] width 211 height 21
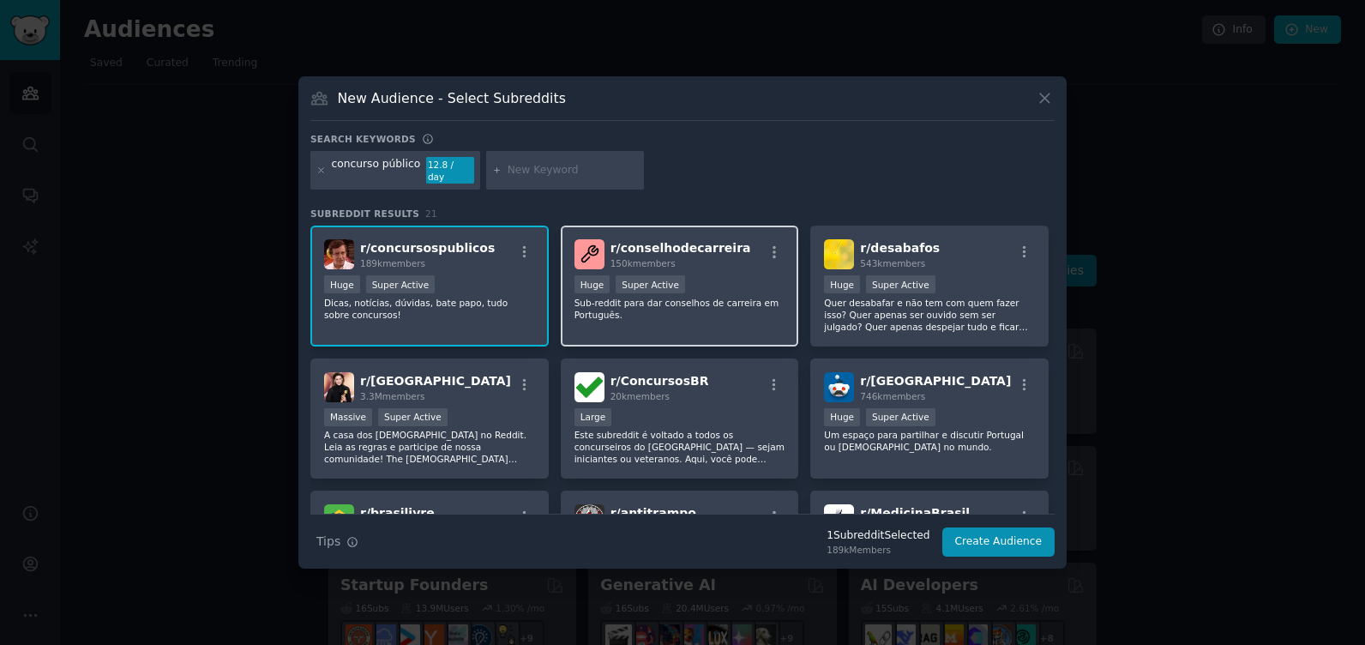
click at [734, 279] on div ">= 95th percentile for submissions / day Huge Super Active" at bounding box center [679, 285] width 211 height 21
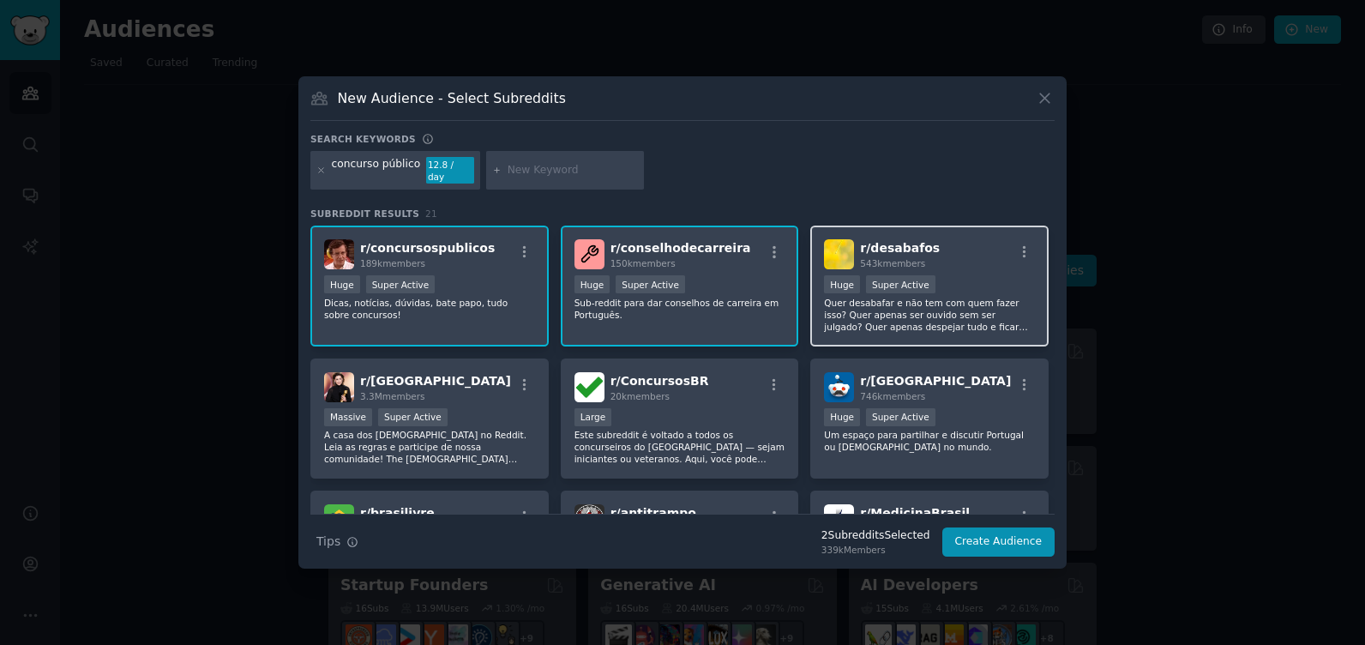
click at [949, 277] on div ">= 95th percentile for submissions / day Huge Super Active" at bounding box center [929, 285] width 211 height 21
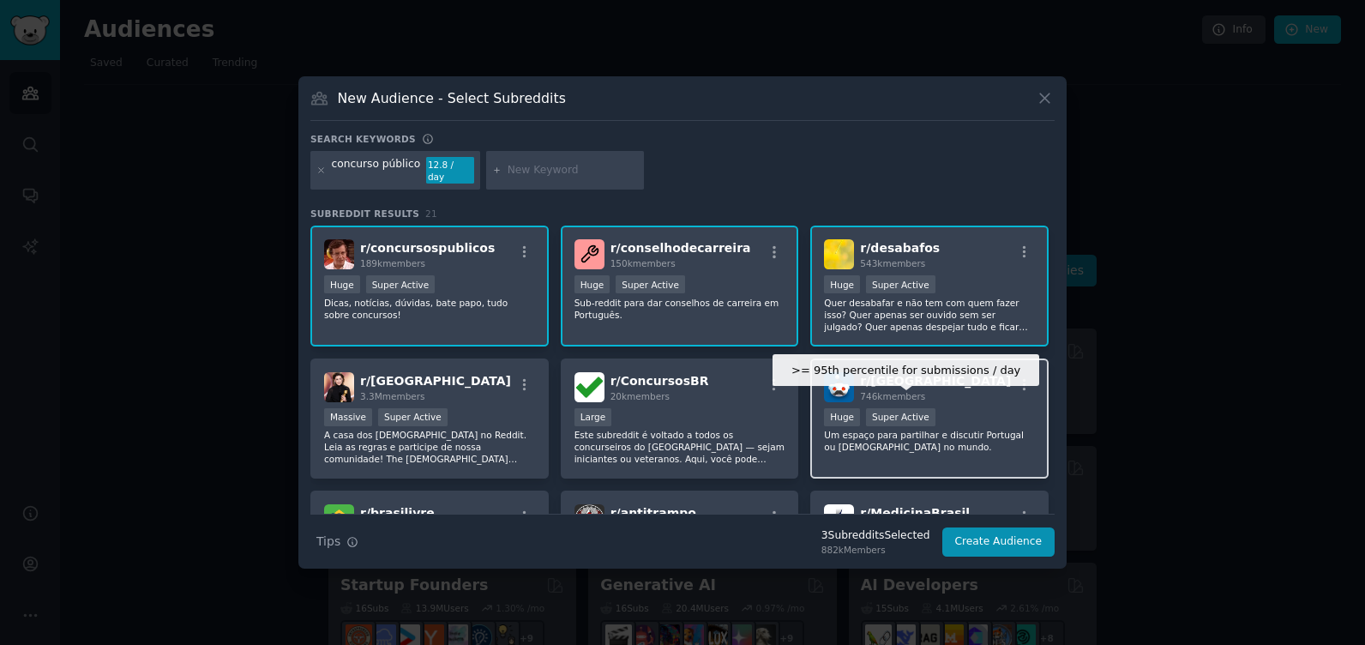
click at [905, 411] on div "Super Active" at bounding box center [900, 417] width 69 height 18
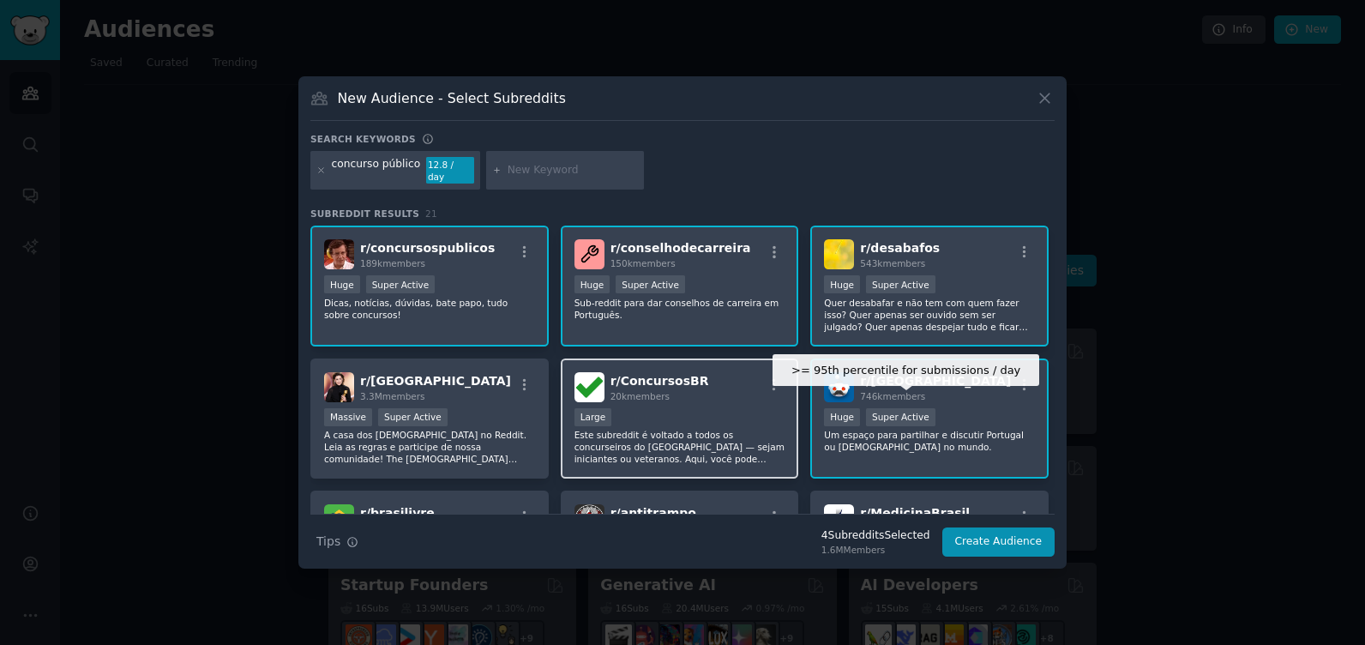
drag, startPoint x: 905, startPoint y: 411, endPoint x: 684, endPoint y: 426, distance: 221.6
click at [685, 429] on p "Este subreddit é voltado a todos os concurseiros do [GEOGRAPHIC_DATA] — sejam i…" at bounding box center [679, 447] width 211 height 36
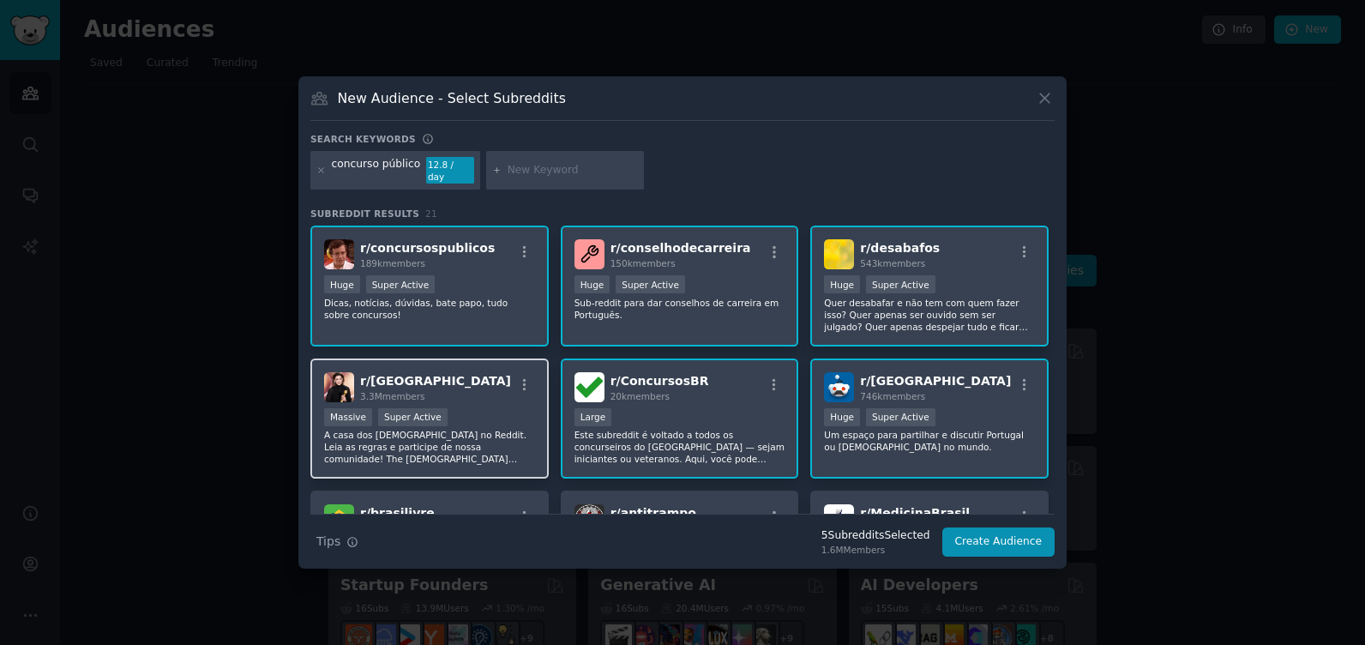
click at [439, 395] on div "r/ brasil 3.3M members" at bounding box center [429, 387] width 211 height 30
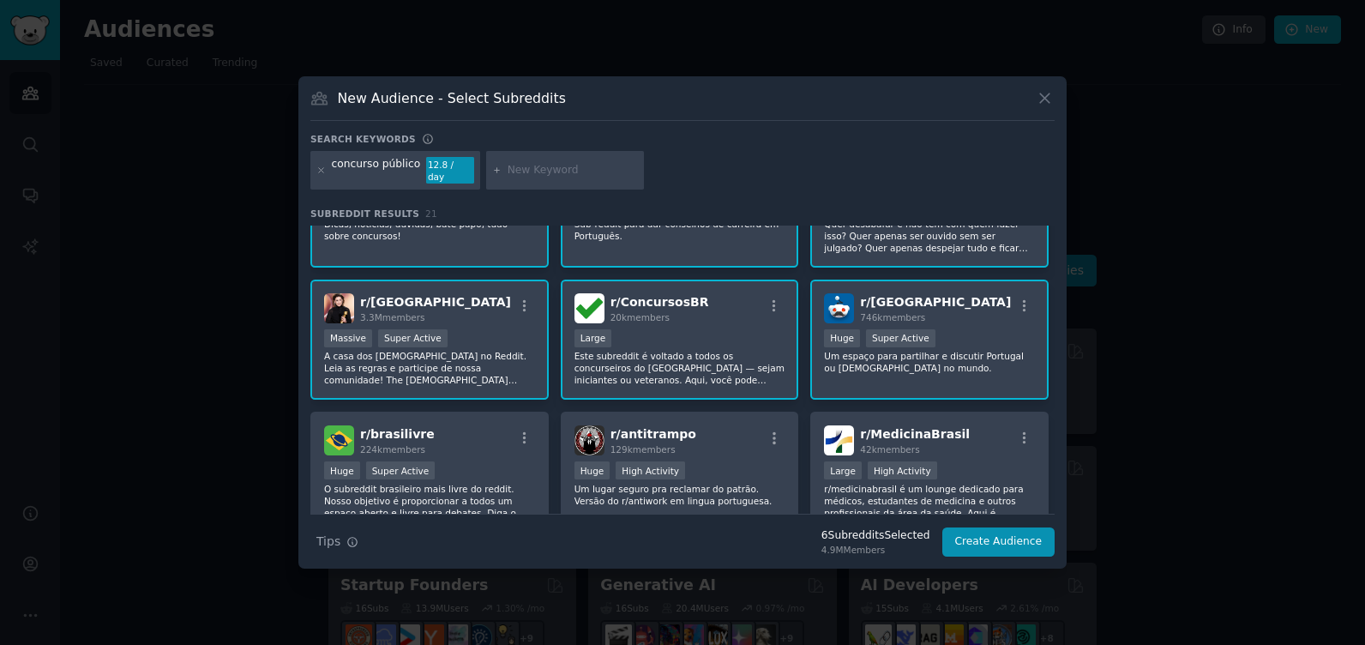
scroll to position [171, 0]
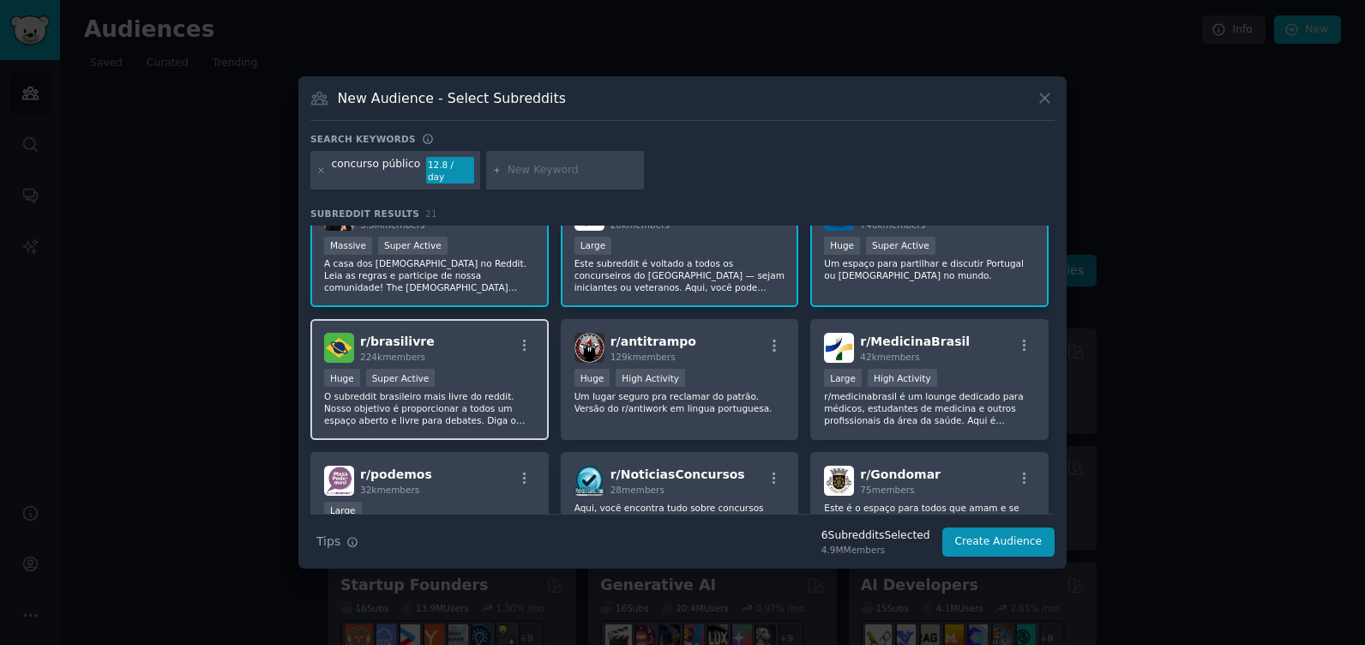
click at [494, 369] on div "Huge Super Active" at bounding box center [429, 379] width 211 height 21
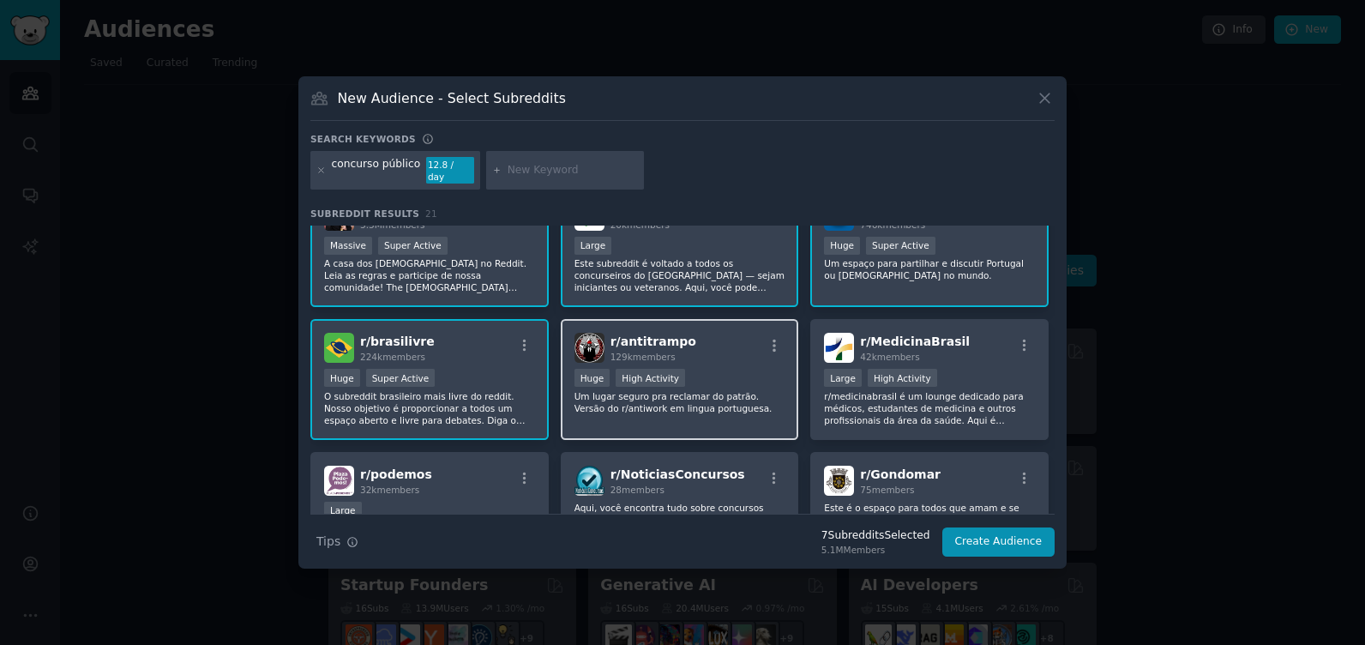
click at [732, 343] on div "r/ antitrampo 129k members" at bounding box center [679, 348] width 211 height 30
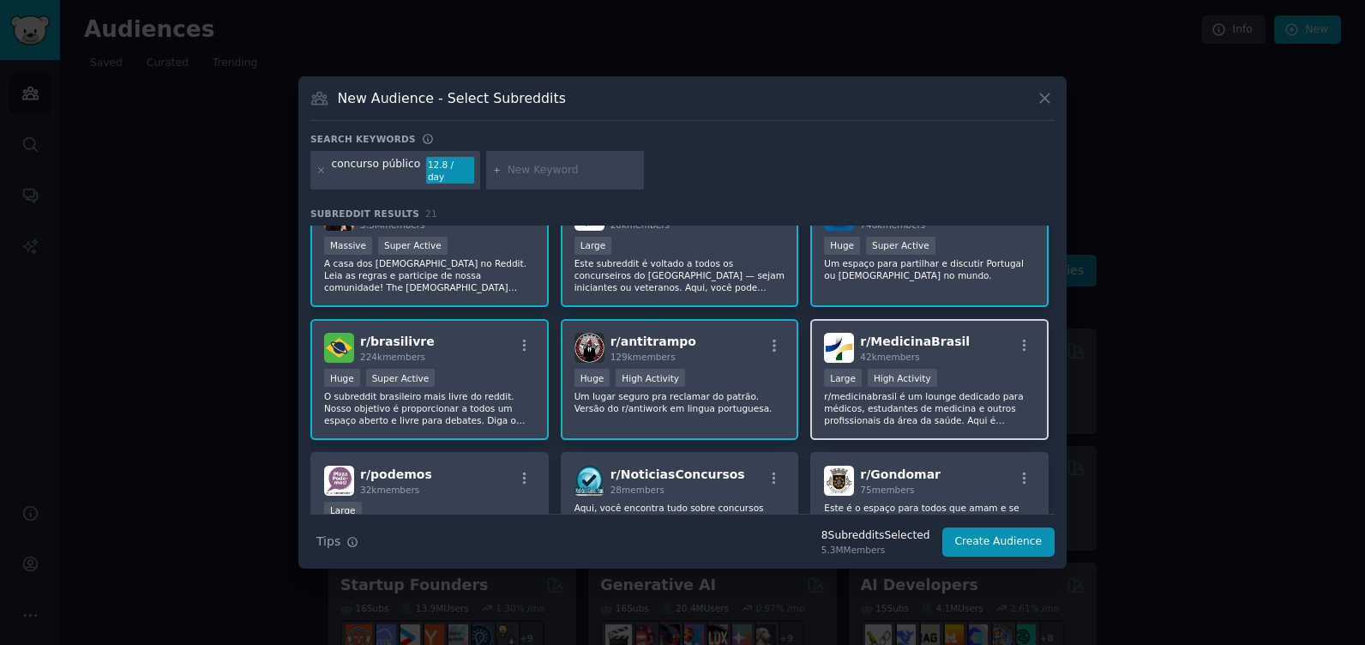
click at [953, 341] on div "r/ MedicinaBrasil 42k members" at bounding box center [929, 348] width 211 height 30
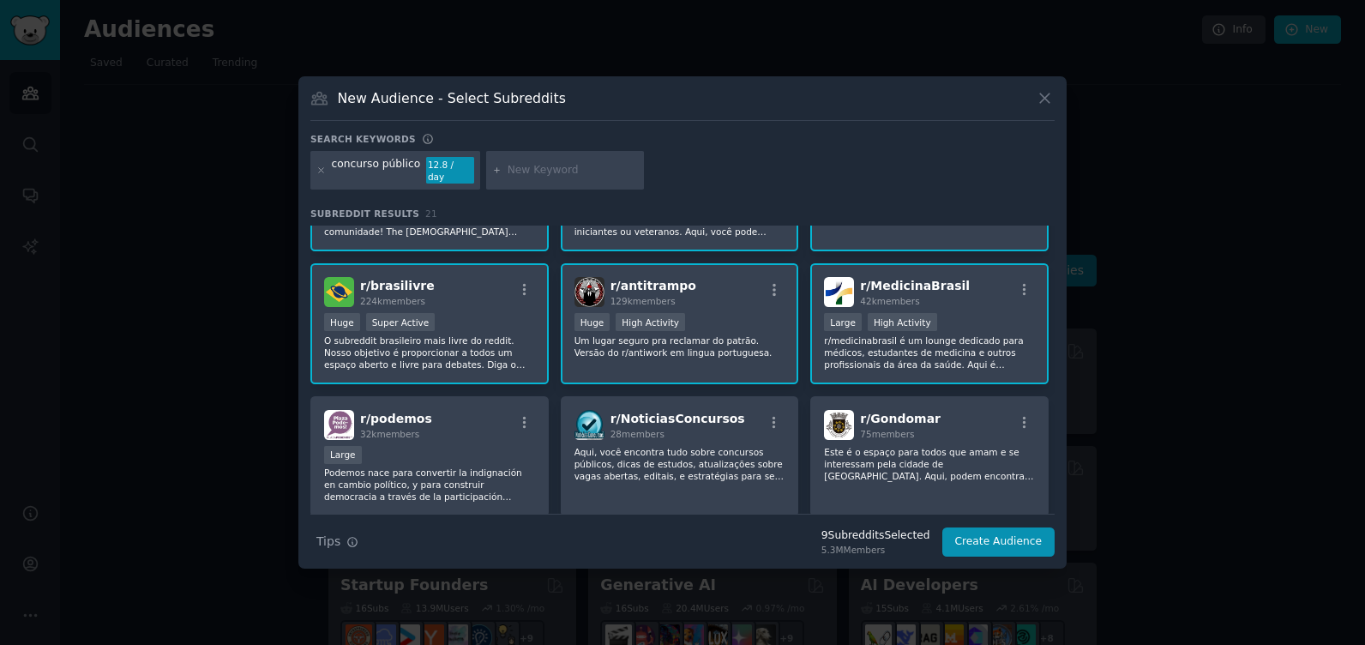
scroll to position [257, 0]
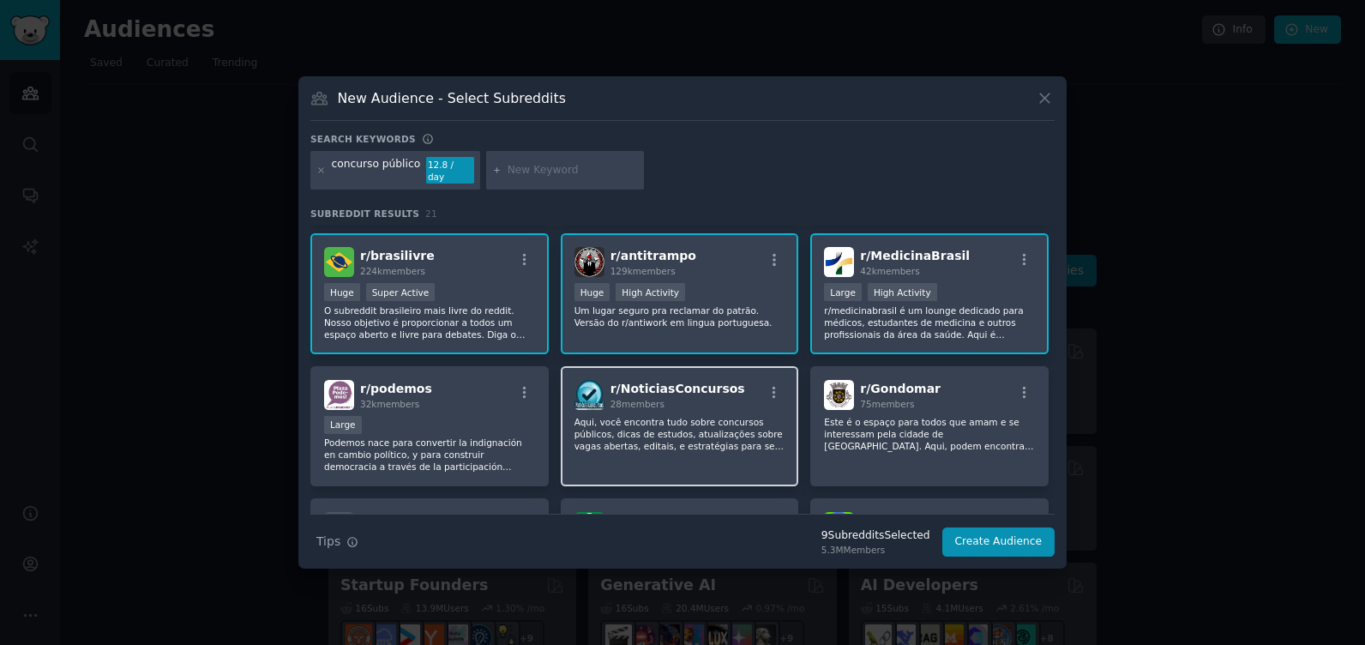
click at [657, 416] on p "Aqui, você encontra tudo sobre concursos públicos, dicas de estudos, atualizaçõ…" at bounding box center [679, 434] width 211 height 36
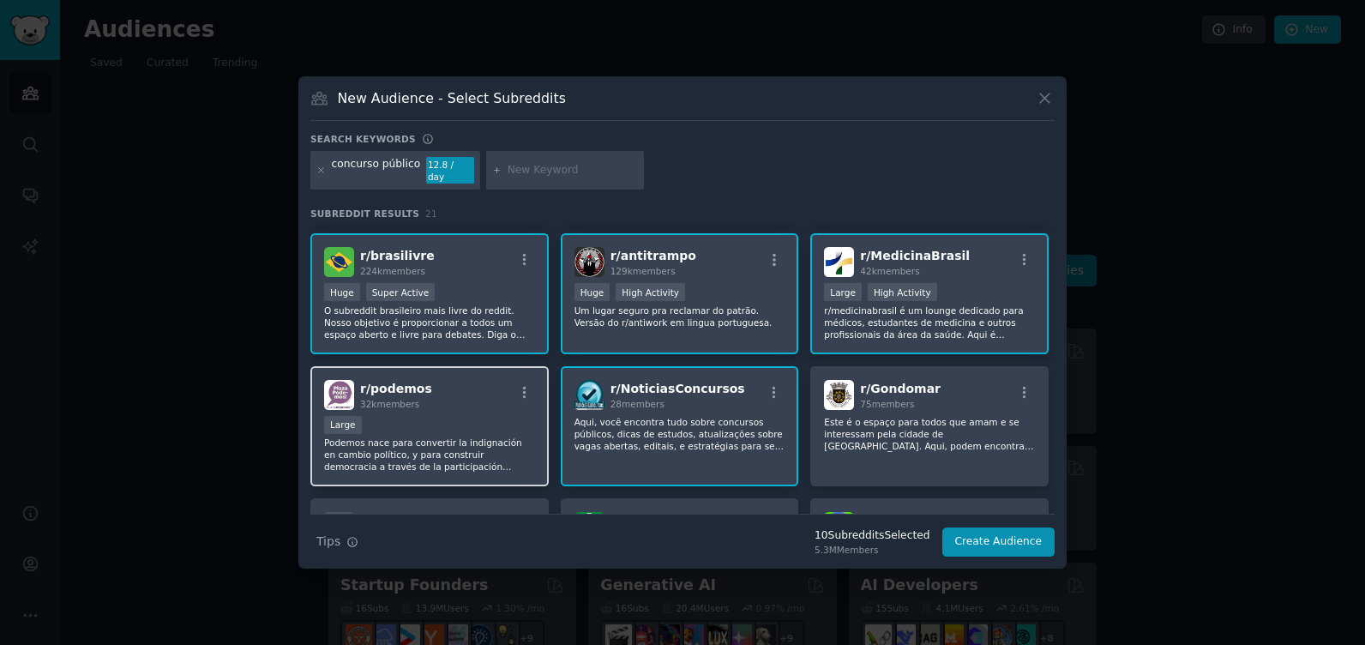
click at [411, 416] on div "Large" at bounding box center [429, 426] width 211 height 21
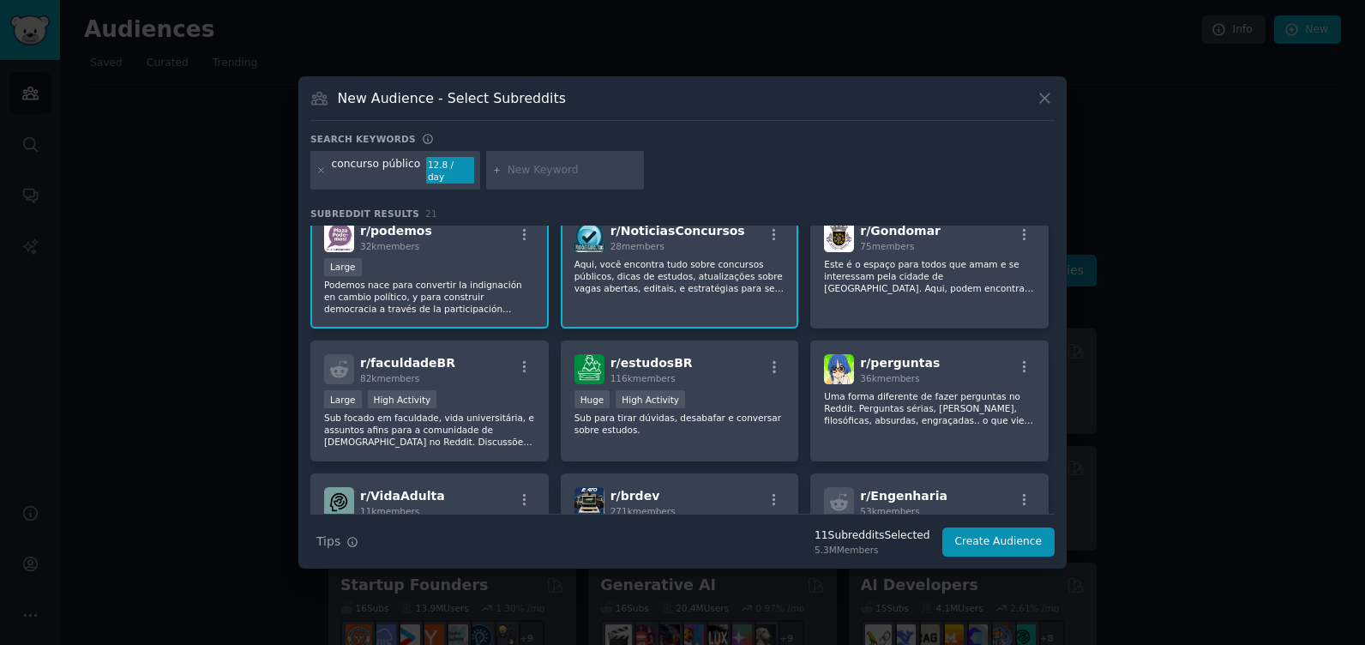
scroll to position [429, 0]
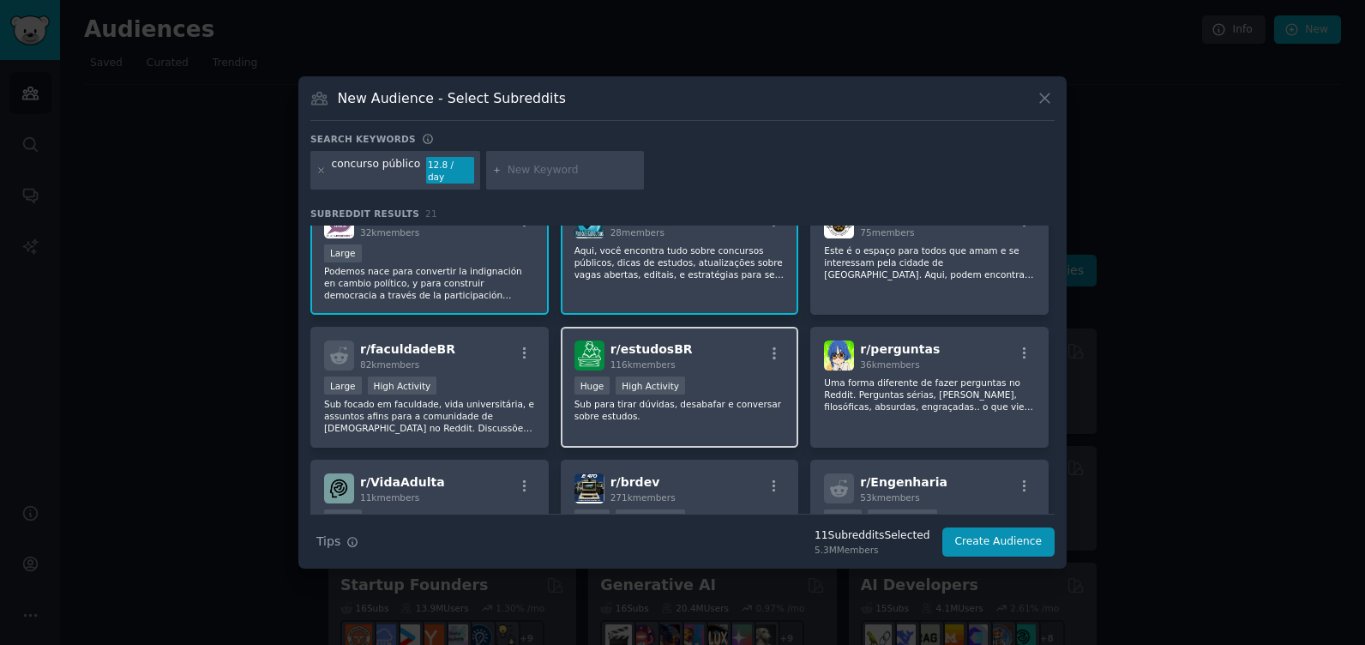
click at [733, 343] on div "r/ estudosBR 116k members" at bounding box center [679, 355] width 211 height 30
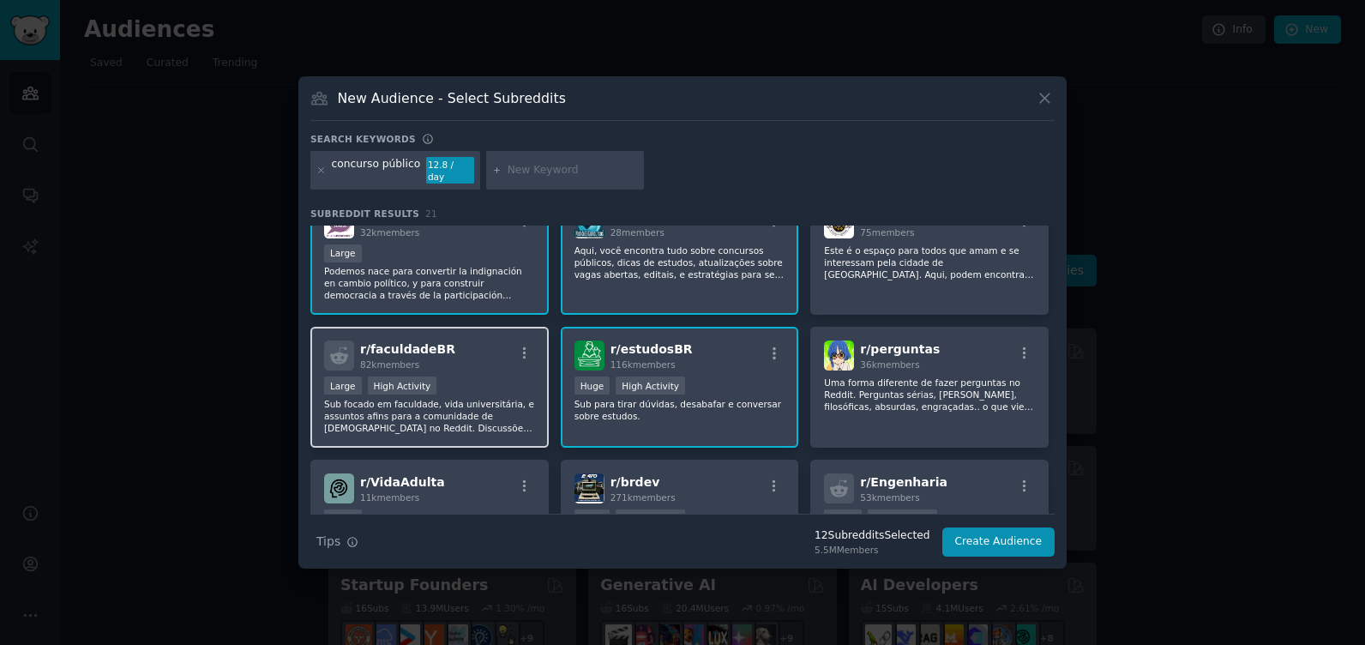
click at [429, 390] on div "Large High Activity" at bounding box center [429, 386] width 211 height 21
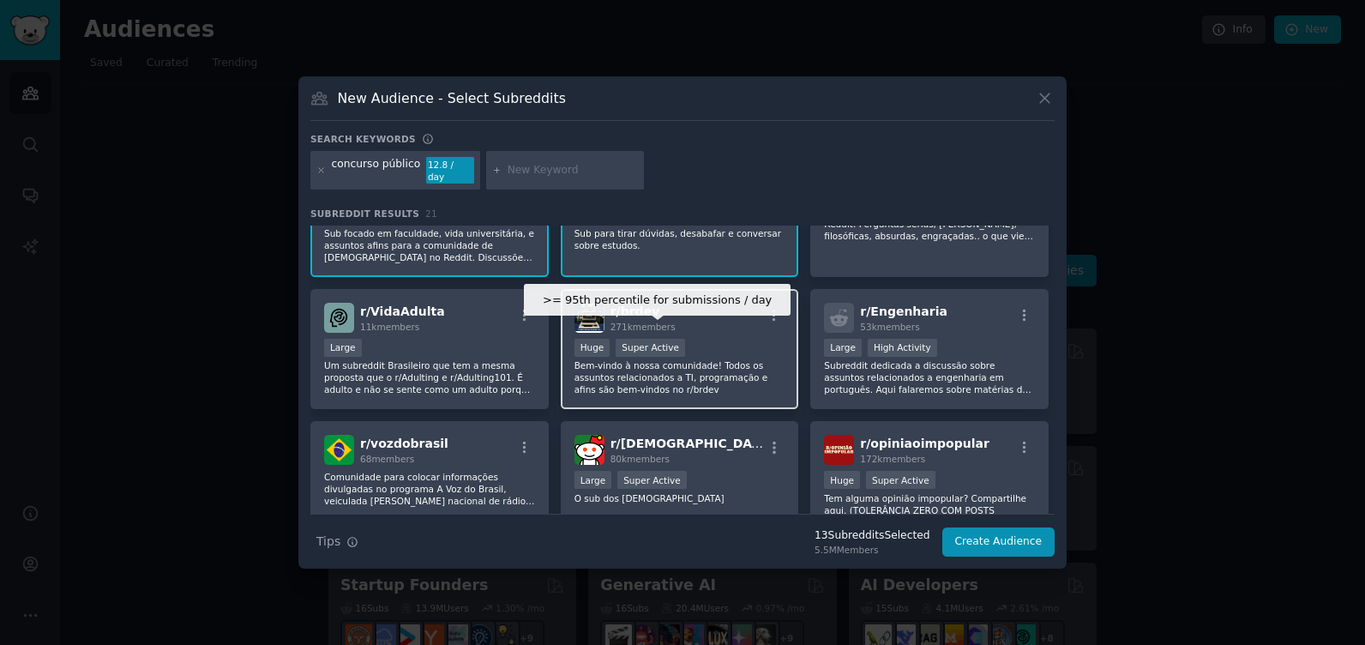
scroll to position [600, 0]
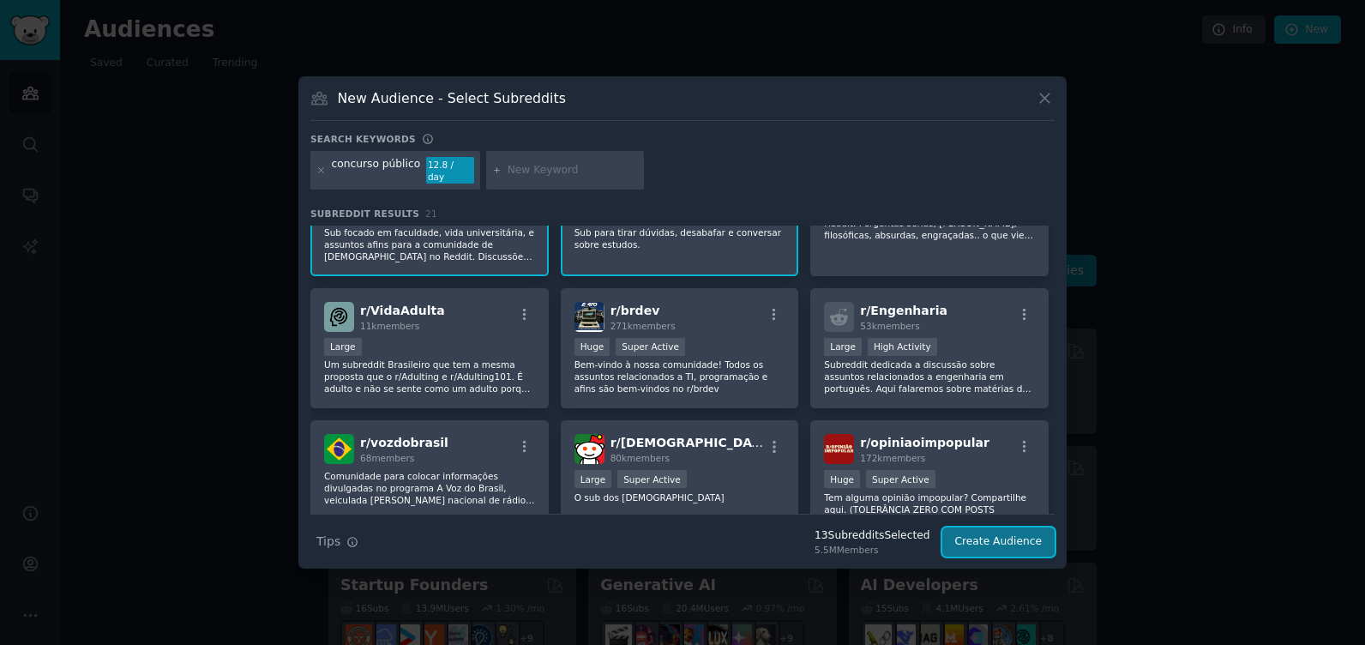
click at [1027, 531] on button "Create Audience" at bounding box center [998, 541] width 113 height 29
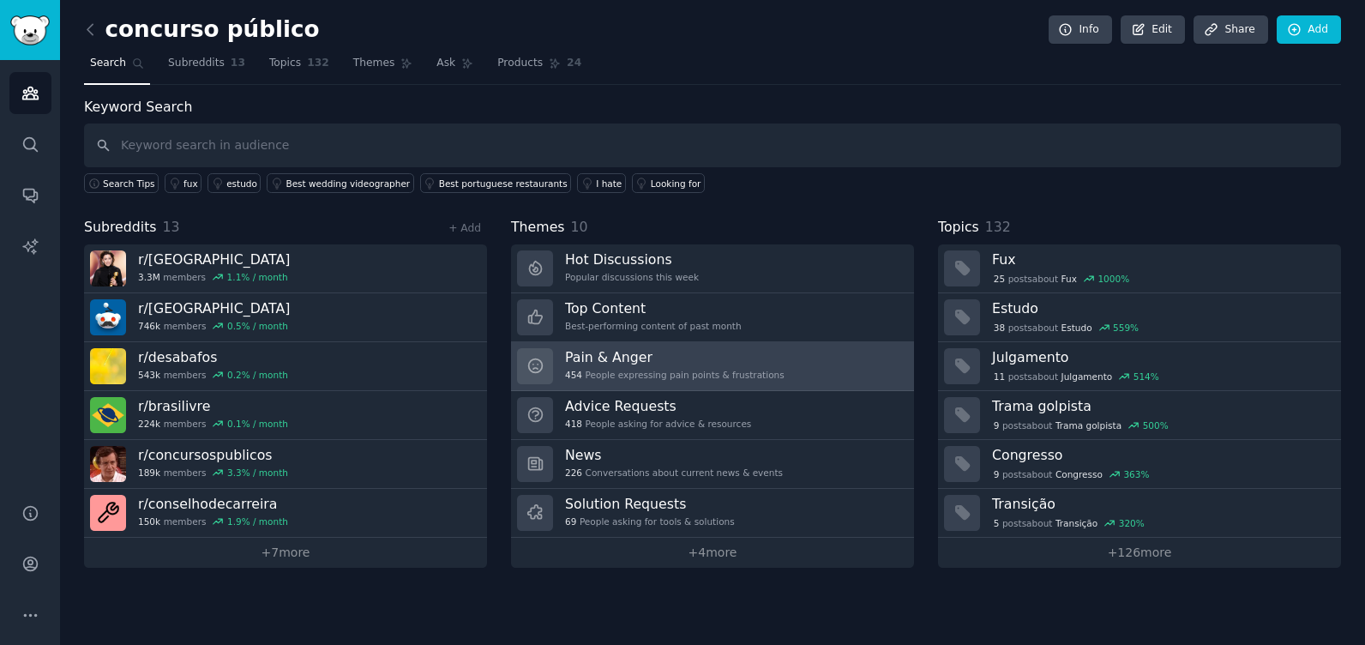
click at [661, 363] on h3 "Pain & Anger" at bounding box center [674, 357] width 219 height 18
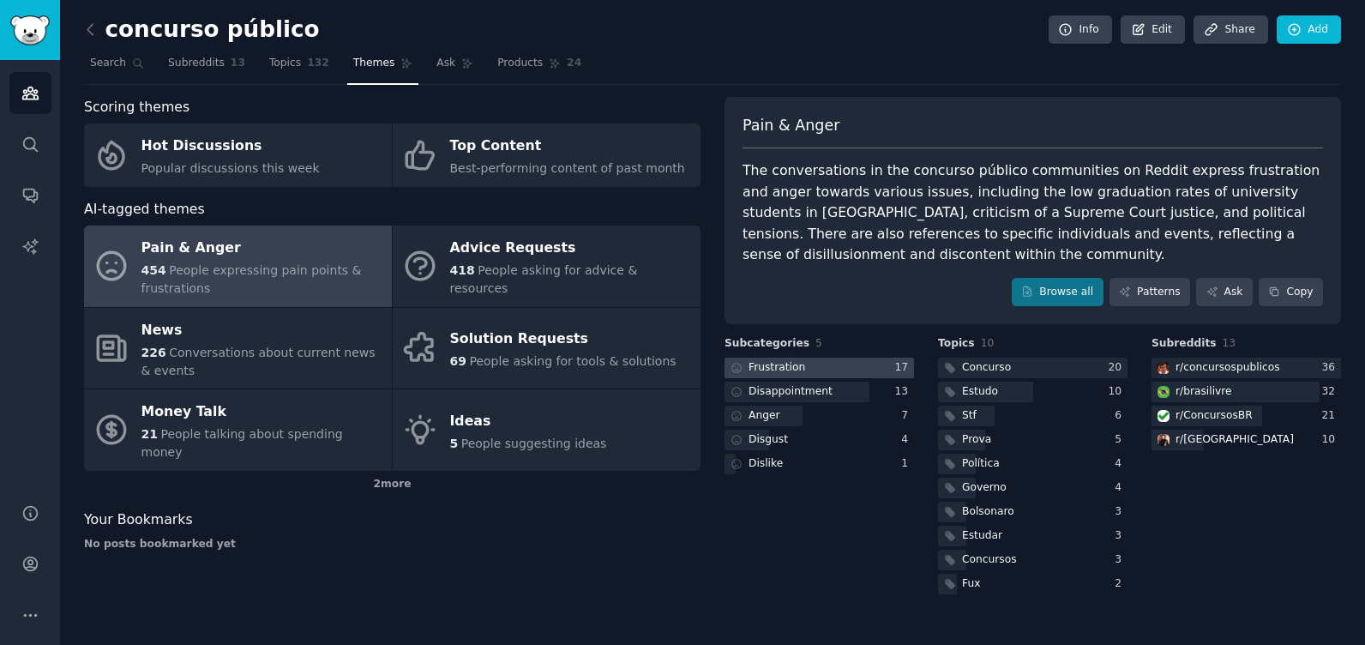
click at [819, 357] on div at bounding box center [818, 367] width 189 height 21
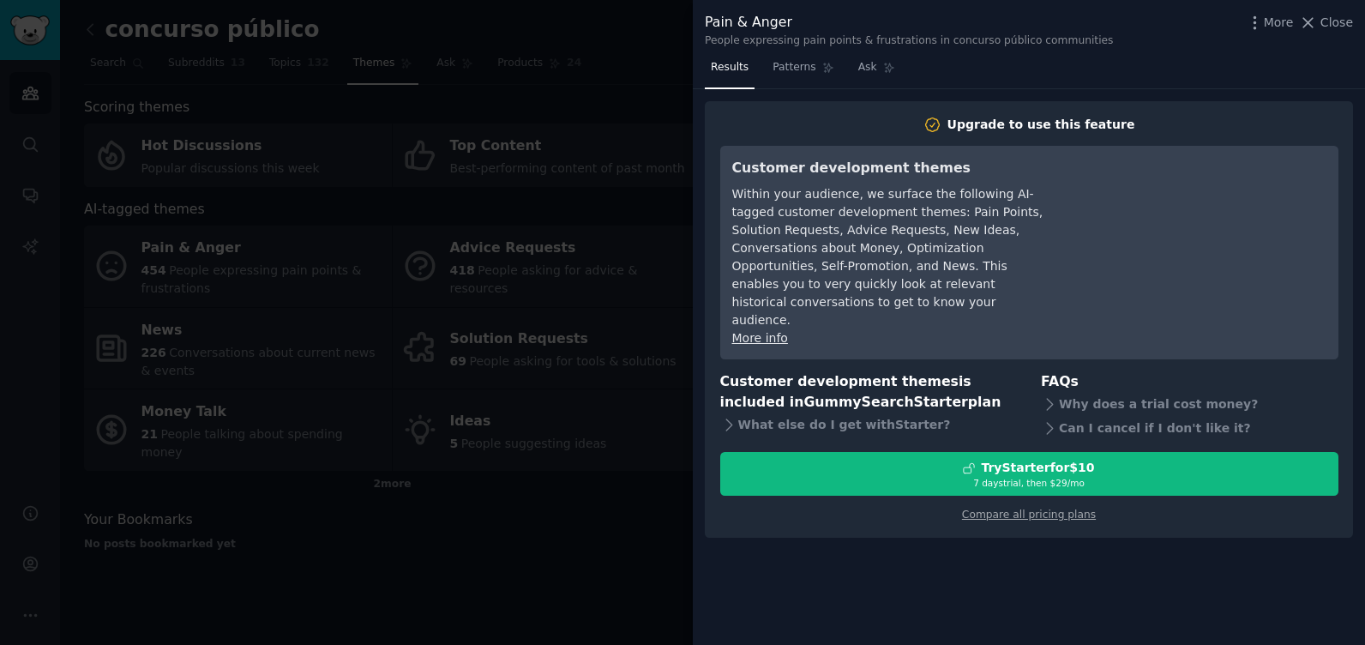
click at [525, 512] on div at bounding box center [682, 322] width 1365 height 645
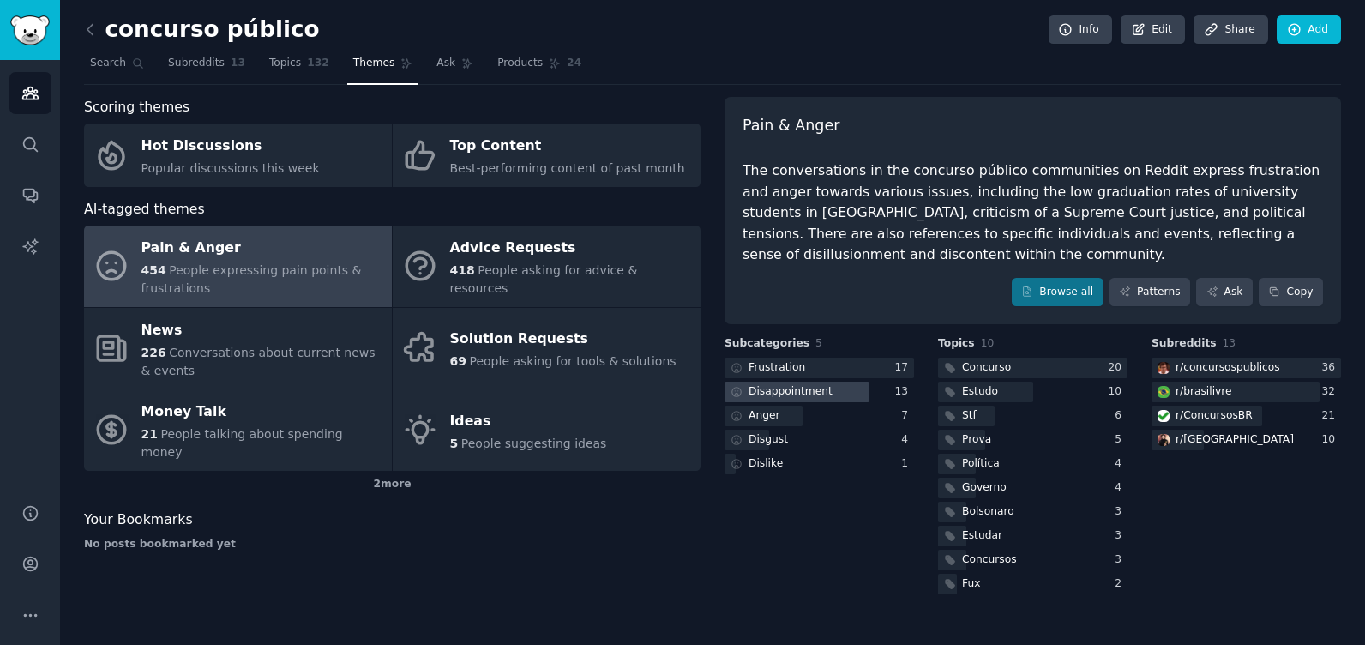
click at [843, 381] on div at bounding box center [796, 391] width 145 height 21
